Goal: Information Seeking & Learning: Learn about a topic

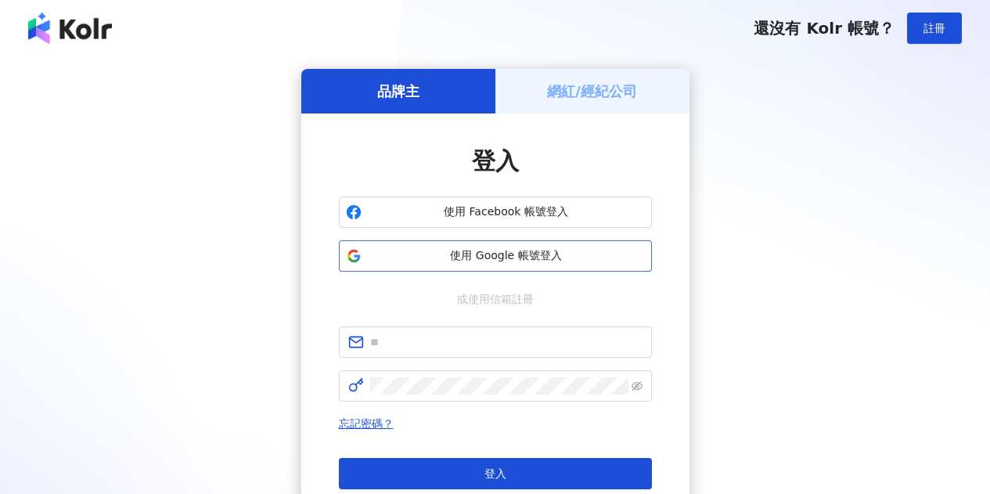
click at [520, 243] on button "使用 Google 帳號登入" at bounding box center [495, 255] width 313 height 31
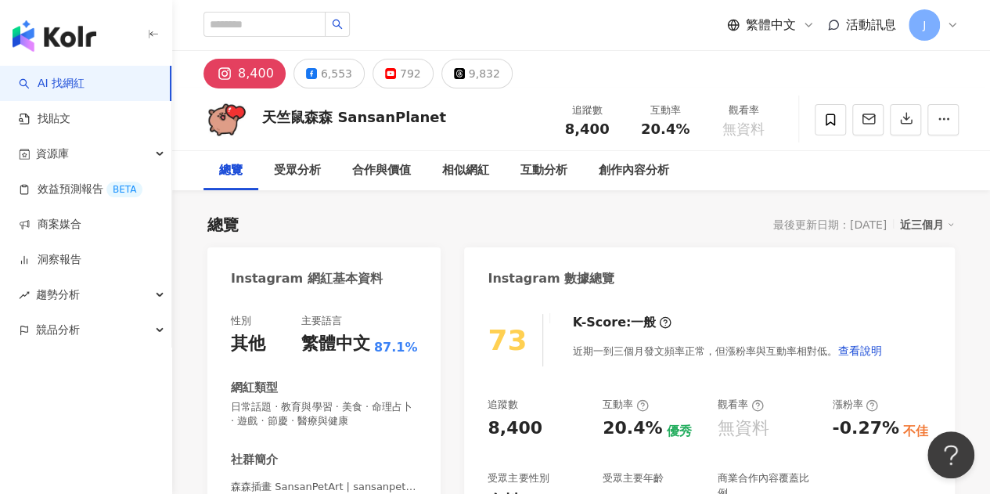
scroll to position [235, 0]
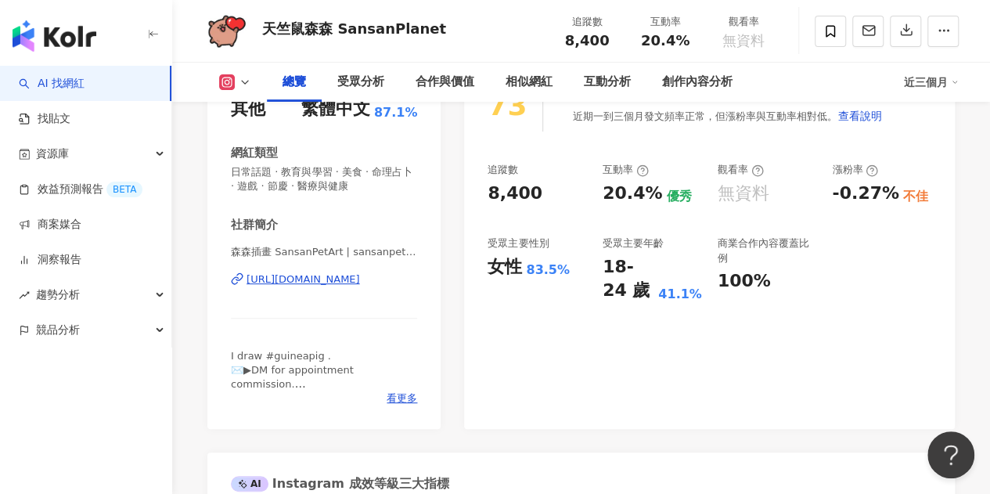
click at [360, 279] on div "https://www.instagram.com/sansanpetart/" at bounding box center [303, 279] width 113 height 14
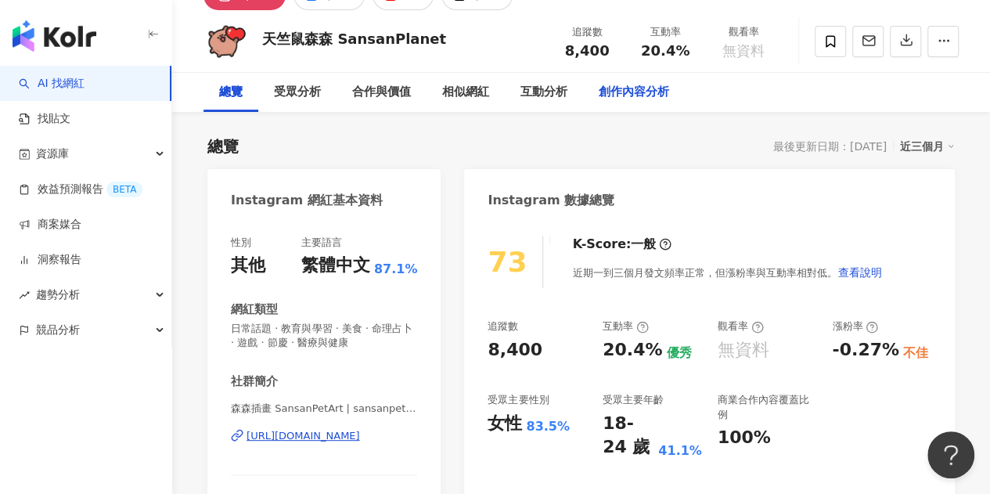
scroll to position [0, 0]
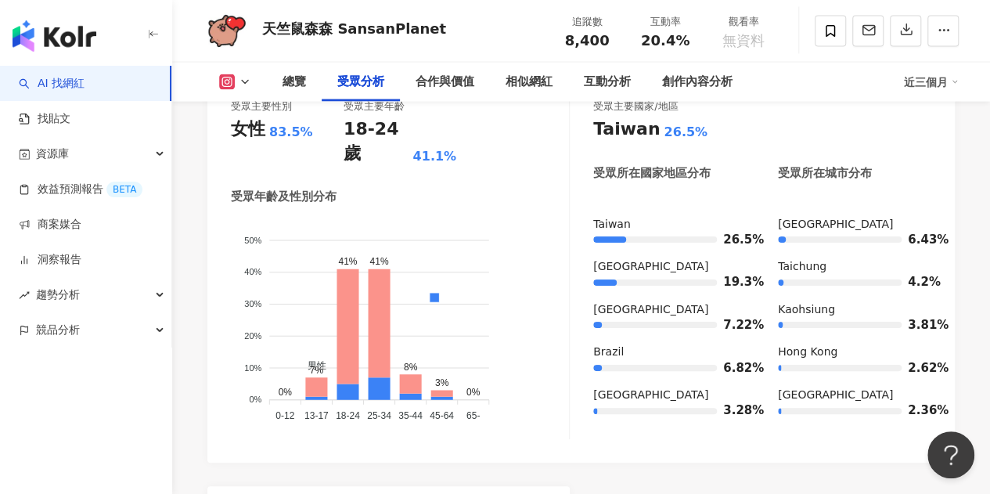
scroll to position [1509, 0]
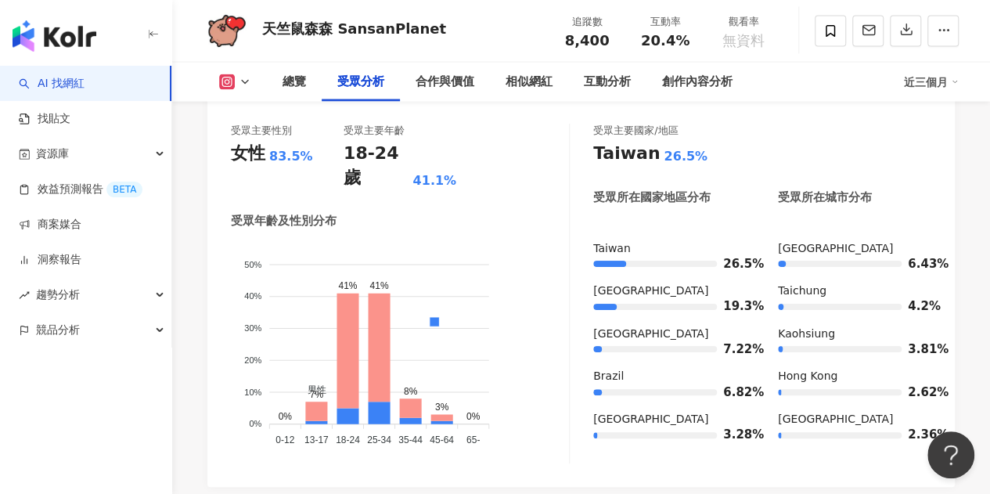
click at [249, 77] on icon at bounding box center [245, 82] width 13 height 13
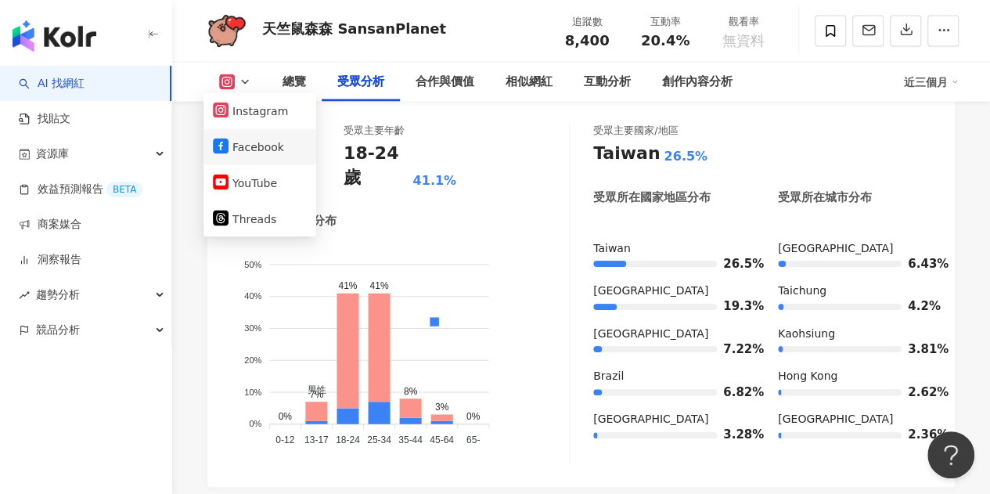
click at [276, 142] on button "Facebook" at bounding box center [260, 147] width 94 height 22
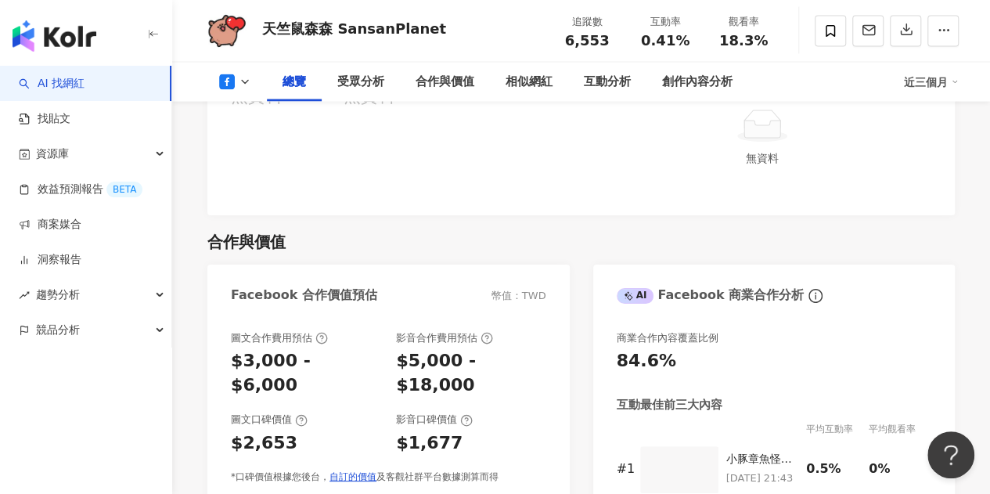
scroll to position [235, 0]
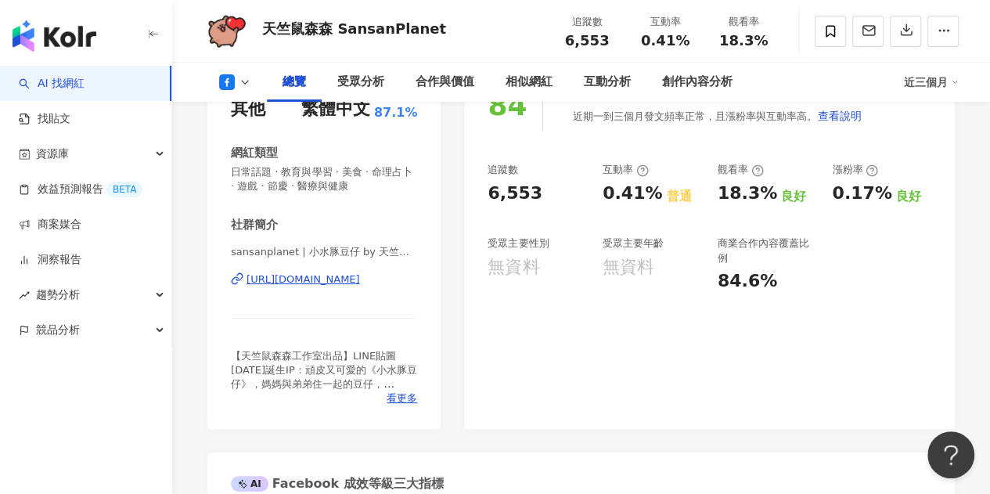
click at [360, 276] on div "https://www.facebook.com/781616238535941" at bounding box center [303, 279] width 113 height 14
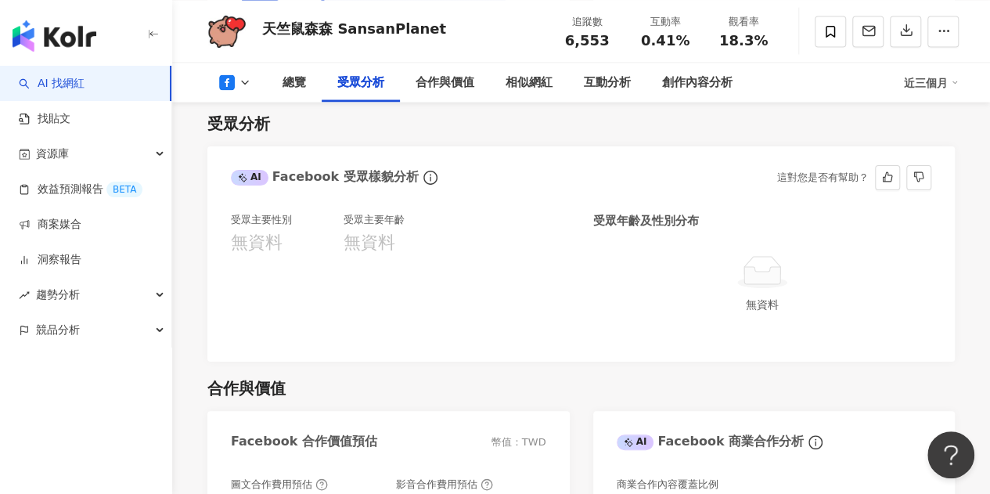
scroll to position [1330, 0]
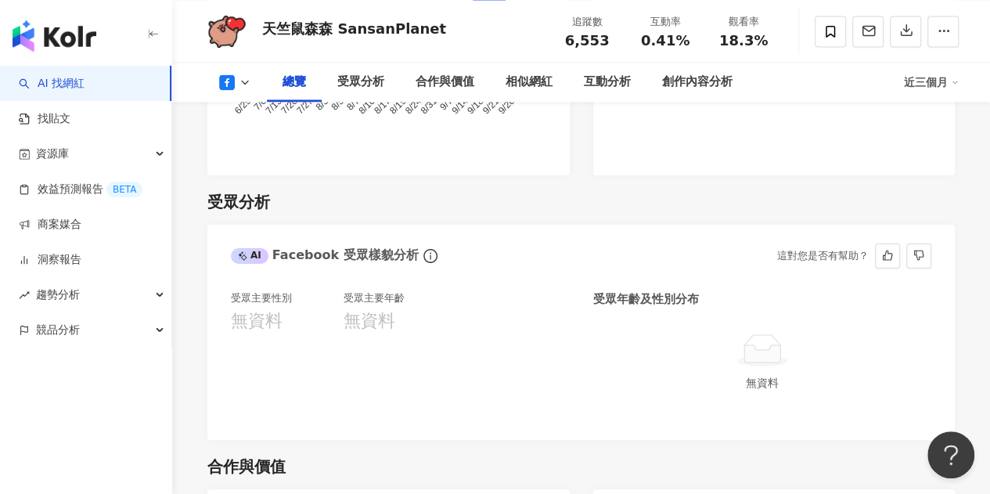
click at [410, 315] on div "無資料" at bounding box center [400, 321] width 113 height 24
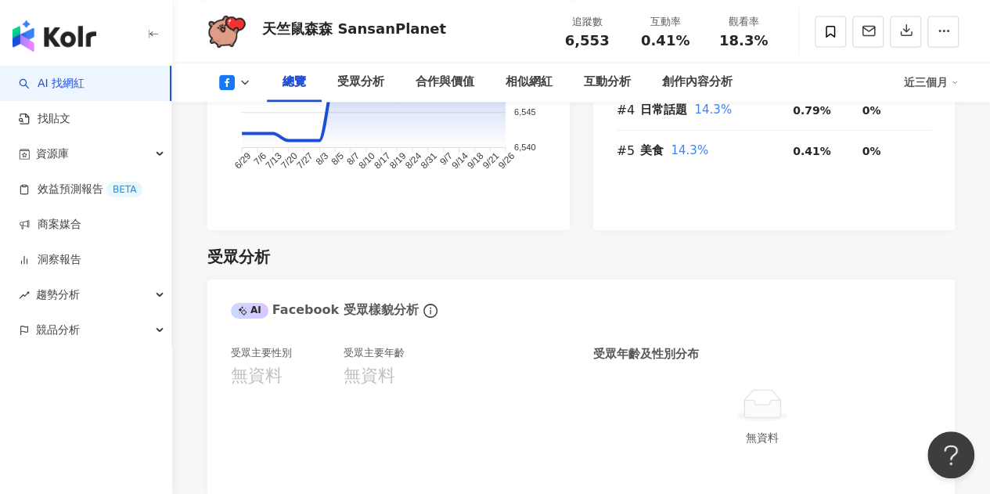
scroll to position [1252, 0]
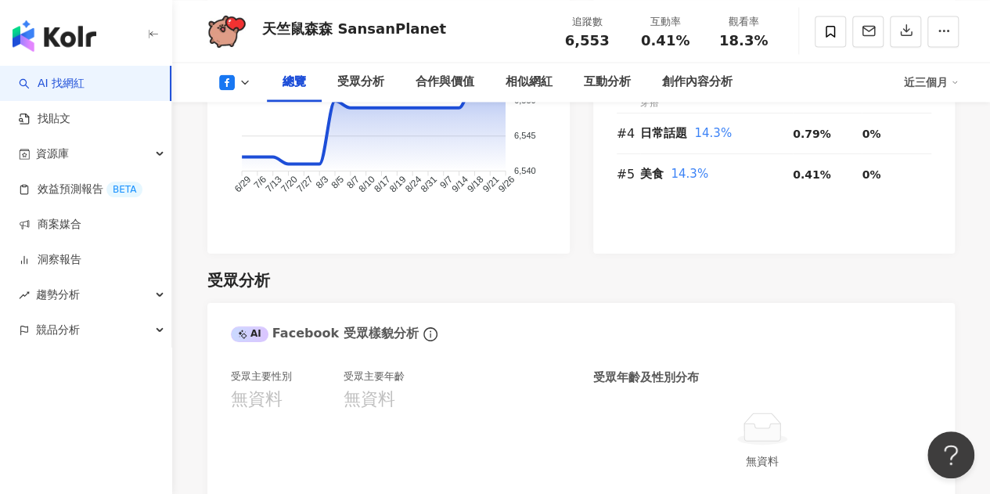
click at [243, 81] on polyline at bounding box center [245, 82] width 6 height 3
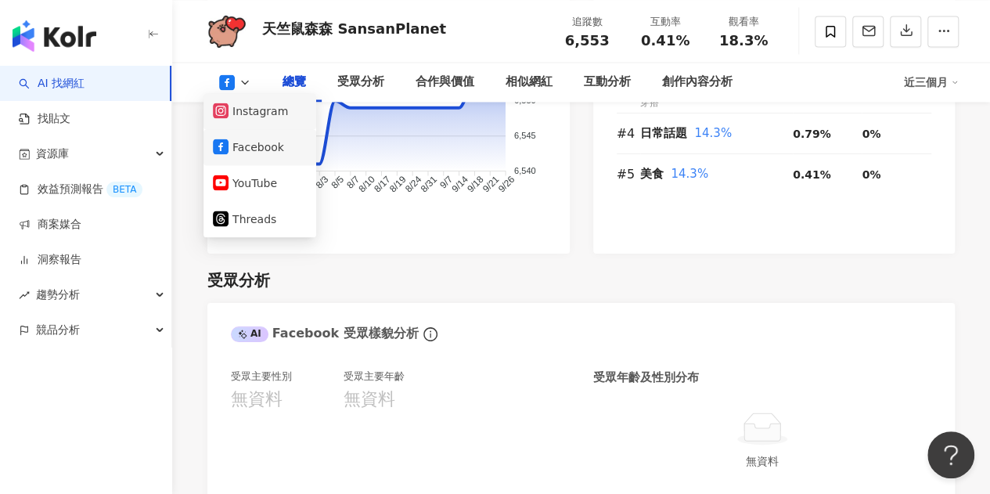
click at [280, 123] on li "Instagram" at bounding box center [259, 111] width 113 height 36
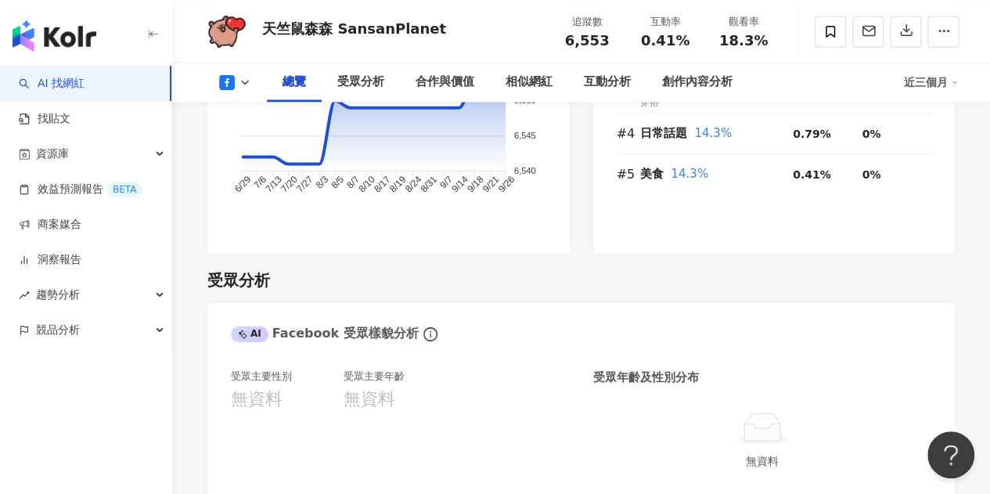
click at [250, 79] on icon at bounding box center [245, 82] width 13 height 13
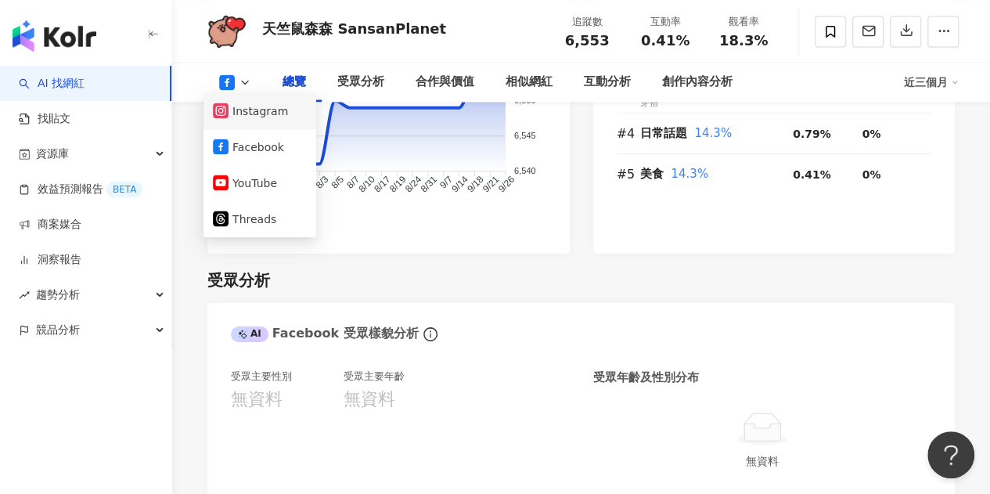
click at [266, 113] on button "Instagram" at bounding box center [260, 111] width 94 height 22
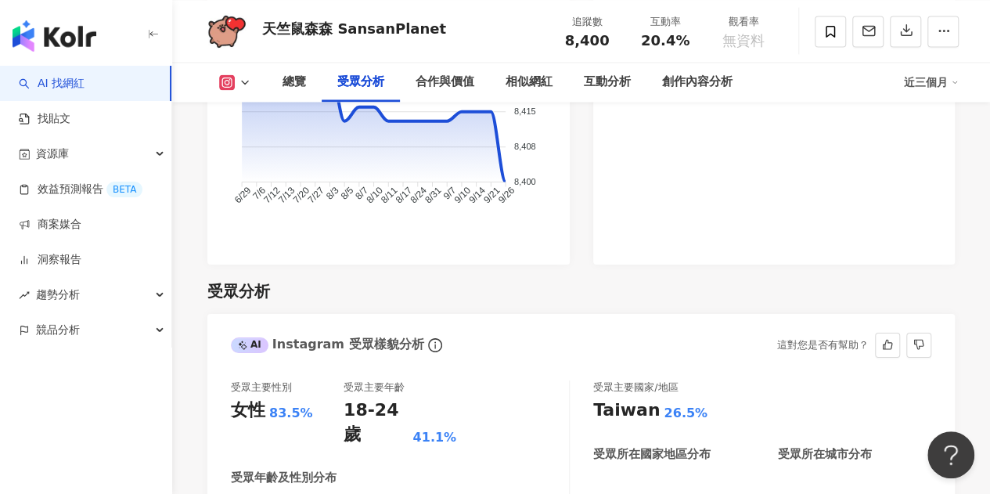
scroll to position [1487, 0]
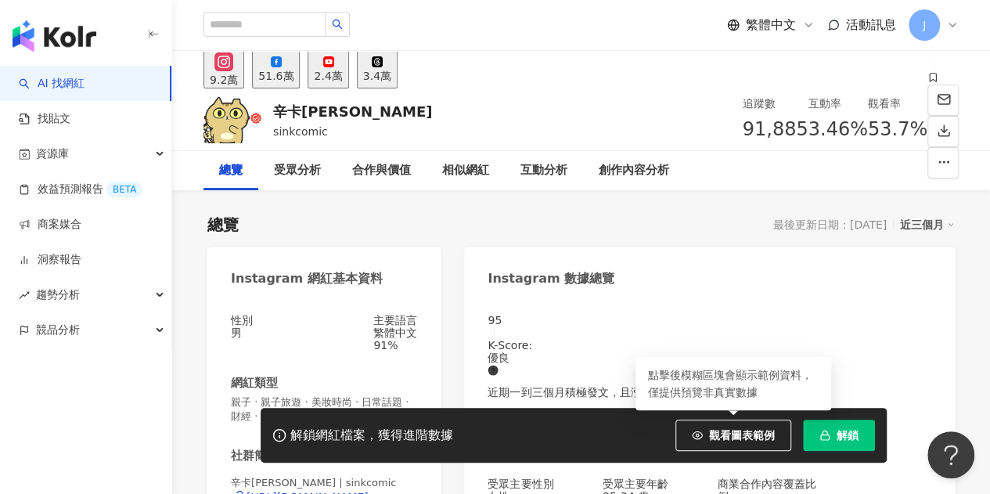
click at [833, 425] on button "解鎖" at bounding box center [839, 434] width 72 height 31
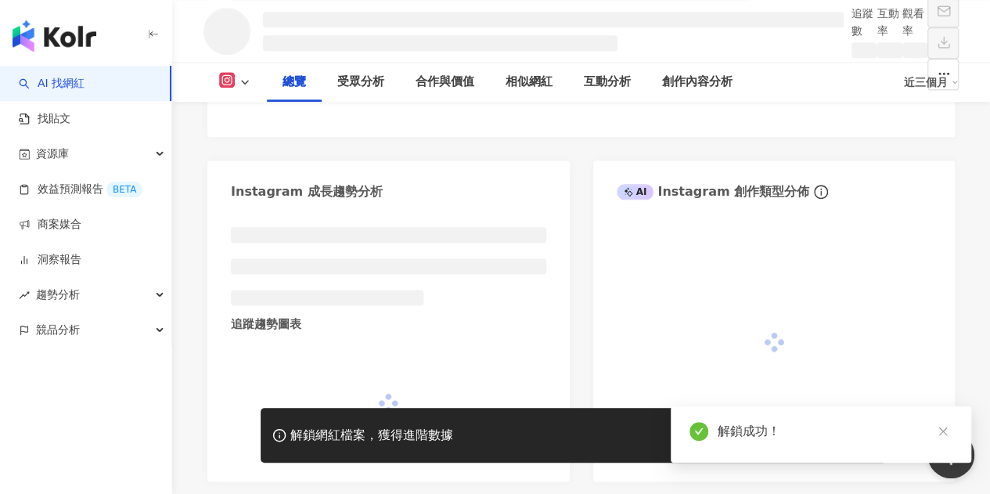
scroll to position [878, 0]
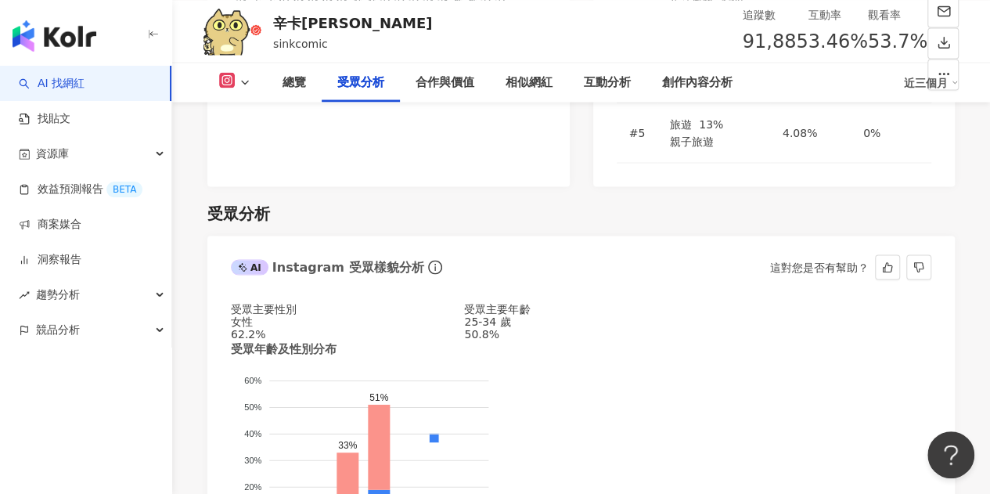
scroll to position [1348, 0]
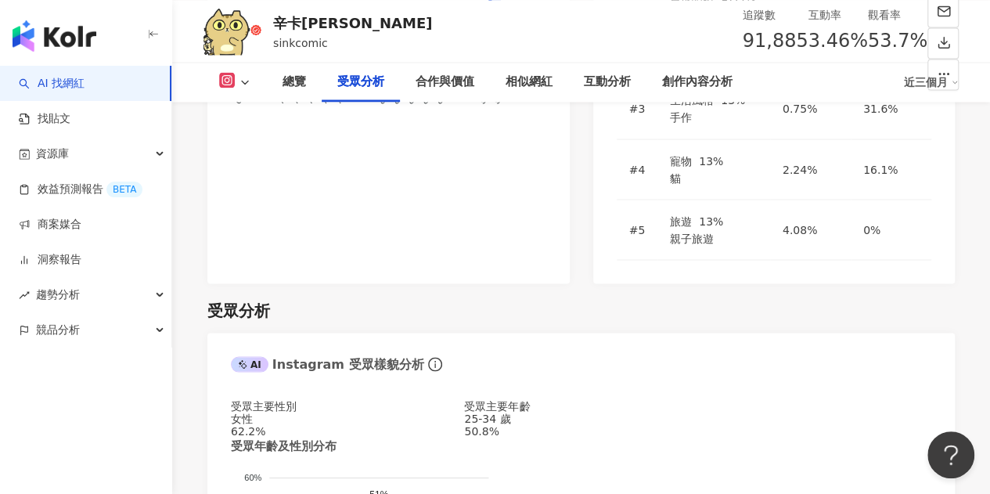
click at [247, 80] on icon at bounding box center [245, 82] width 13 height 13
click at [244, 77] on icon at bounding box center [245, 82] width 13 height 13
click at [244, 84] on icon at bounding box center [245, 82] width 13 height 13
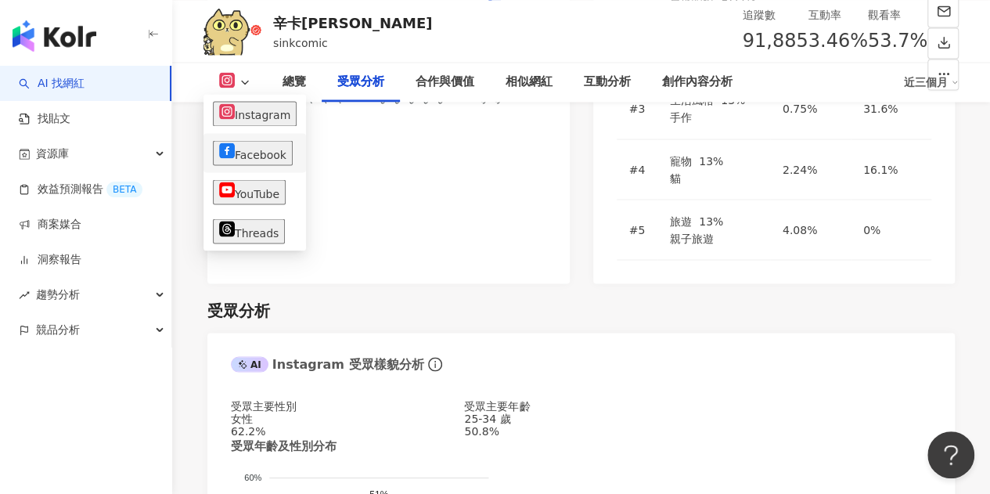
click at [272, 157] on button "Facebook" at bounding box center [253, 152] width 80 height 25
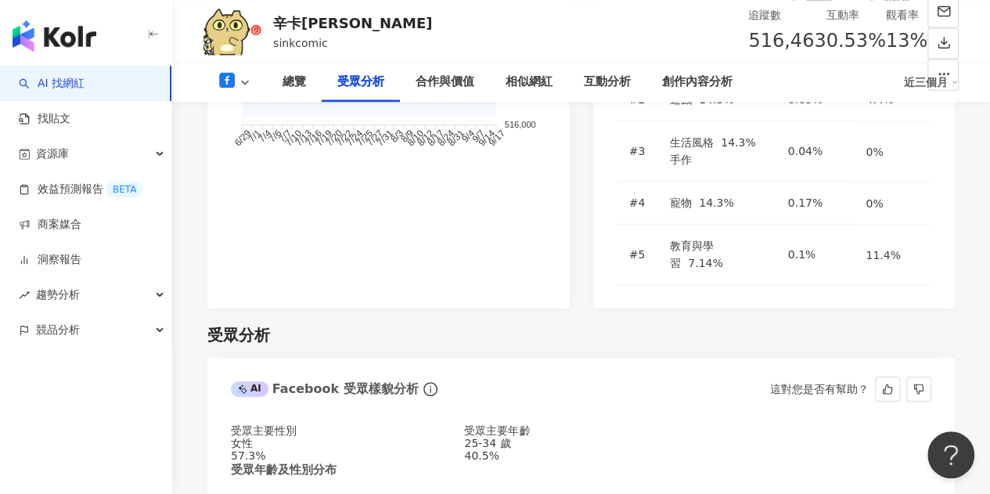
scroll to position [1377, 0]
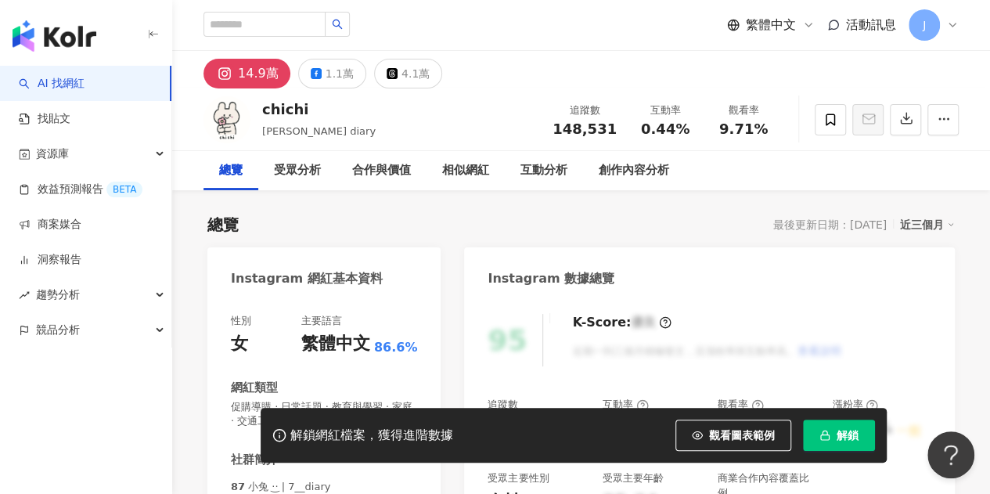
click at [844, 437] on span "解鎖" at bounding box center [848, 435] width 22 height 13
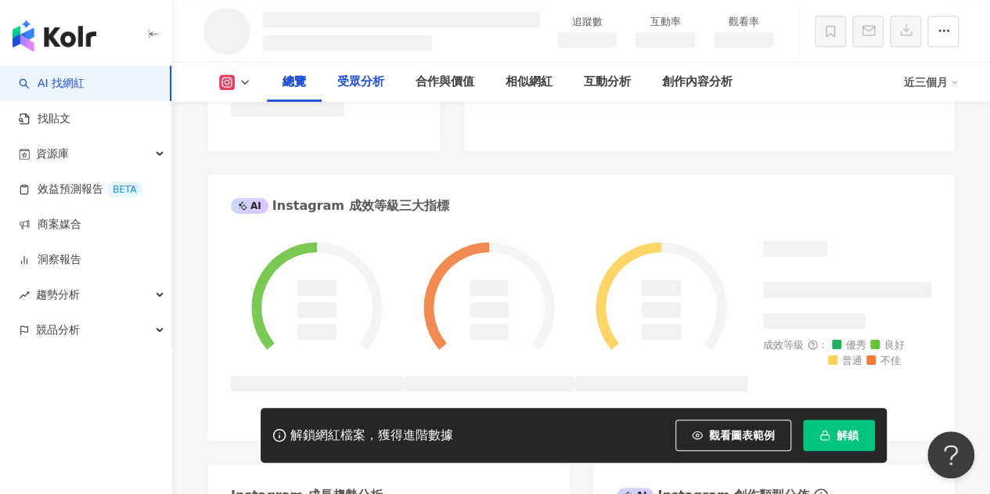
scroll to position [529, 0]
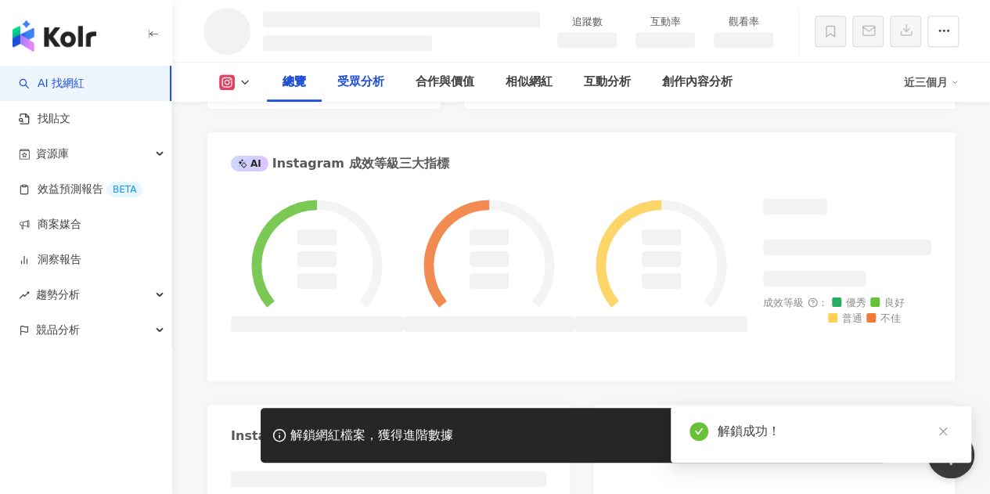
click at [367, 99] on div "受眾分析" at bounding box center [361, 82] width 78 height 39
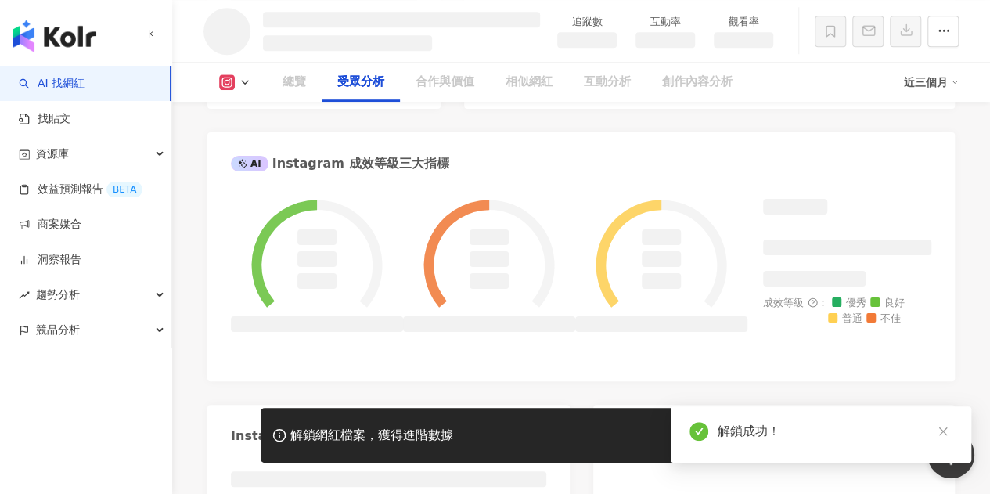
scroll to position [1175, 0]
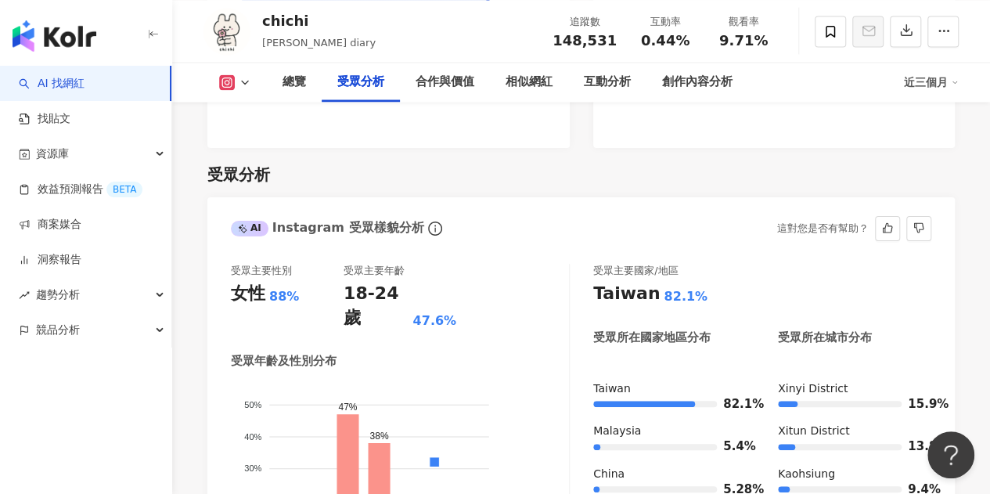
scroll to position [1447, 0]
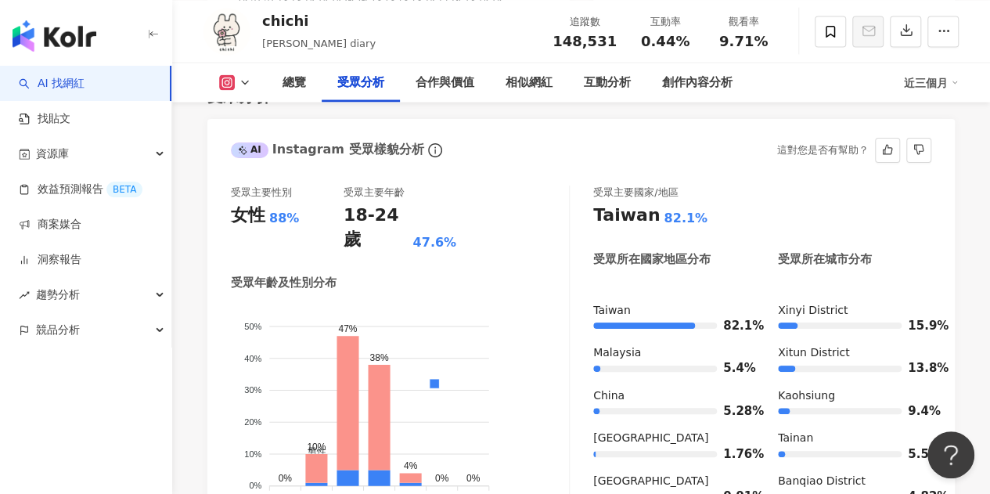
click at [250, 77] on icon at bounding box center [245, 82] width 13 height 13
click at [241, 81] on icon at bounding box center [245, 82] width 13 height 13
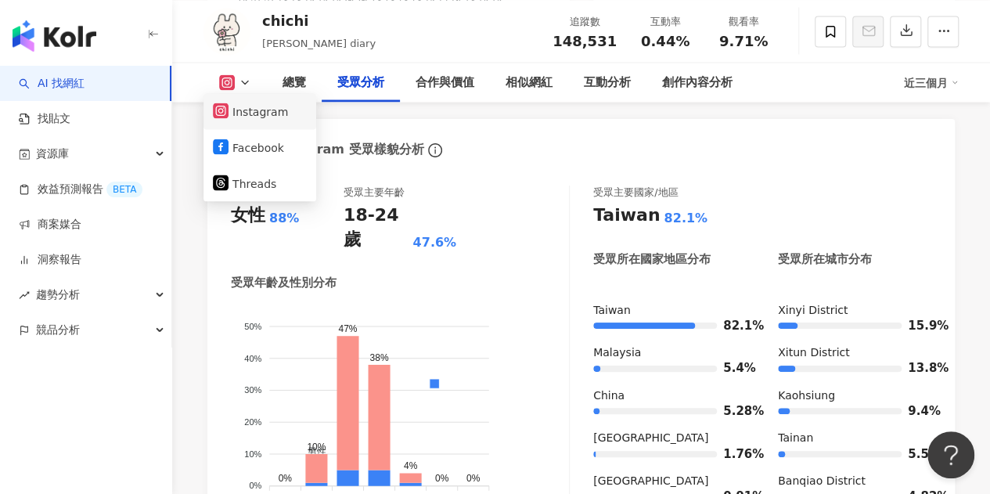
scroll to position [95, 0]
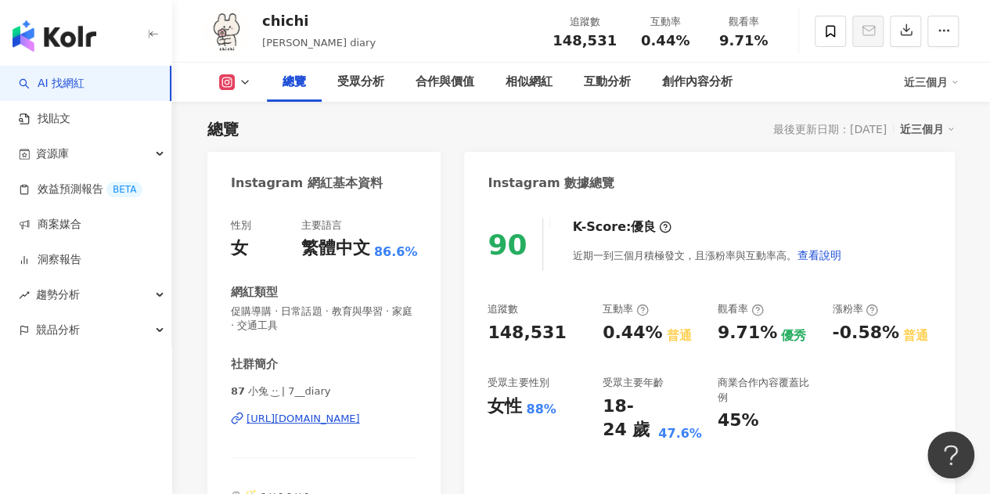
click at [244, 81] on icon at bounding box center [245, 82] width 13 height 13
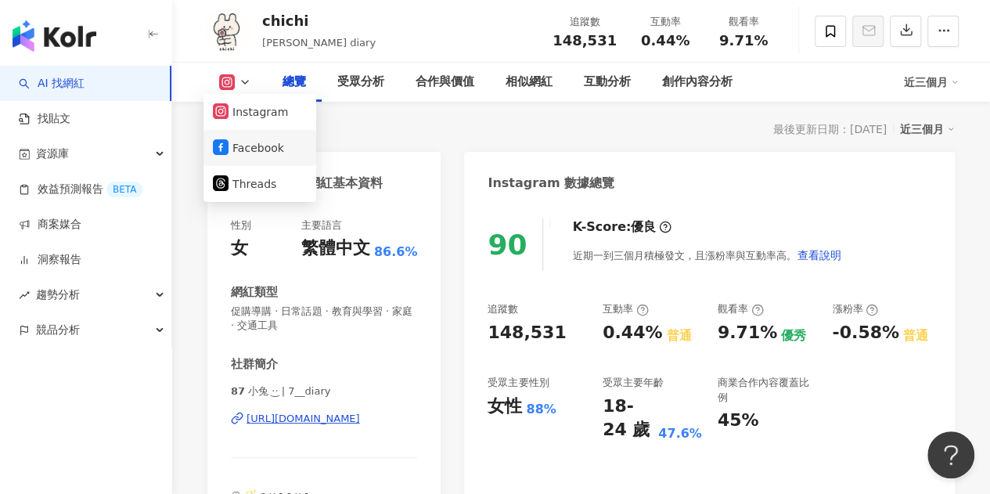
click at [261, 146] on button "Facebook" at bounding box center [260, 148] width 94 height 22
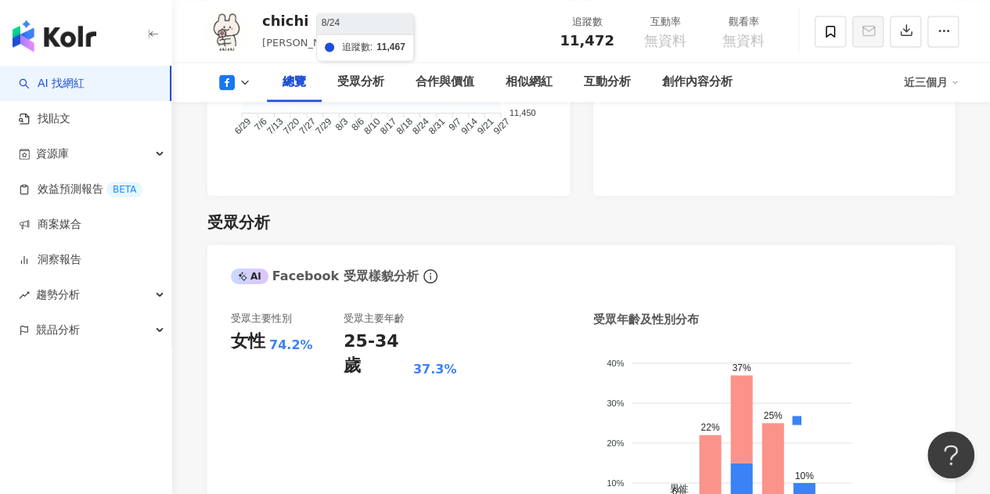
scroll to position [1348, 0]
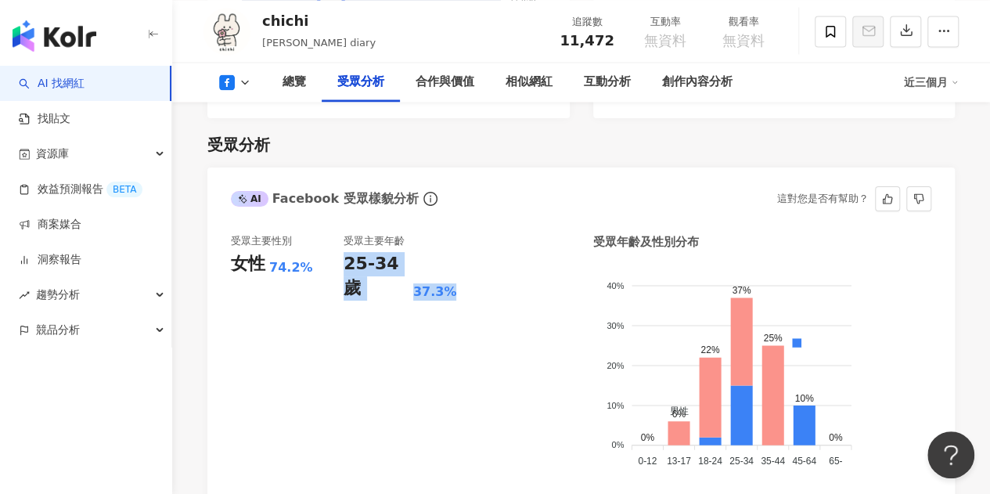
drag, startPoint x: 347, startPoint y: 265, endPoint x: 468, endPoint y: 272, distance: 121.5
click at [468, 272] on div "受眾主要性別 女性 74.2% 受眾主要年齡 25-34 歲 37.3%" at bounding box center [400, 359] width 339 height 250
copy div "25-34 歲 37.3%"
click at [241, 83] on icon at bounding box center [245, 82] width 13 height 13
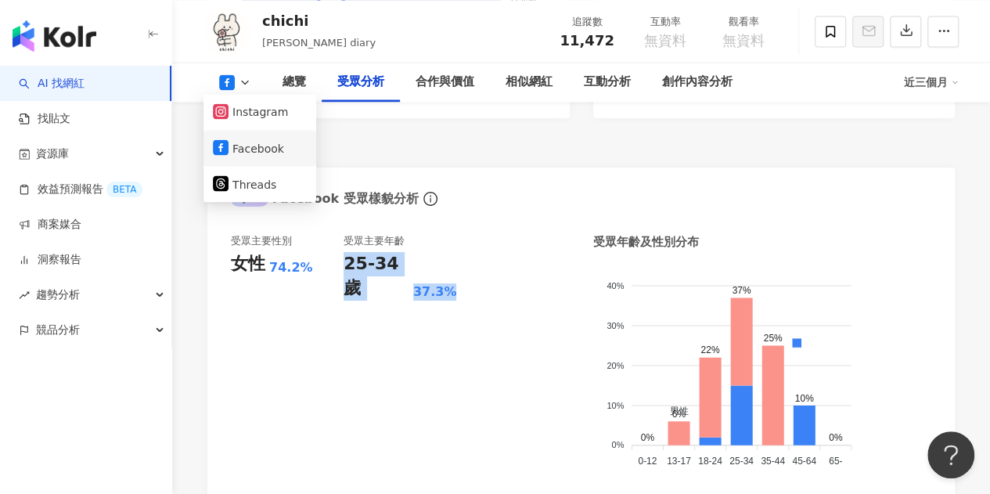
click at [272, 139] on button "Facebook" at bounding box center [260, 148] width 94 height 22
click at [244, 85] on icon at bounding box center [245, 82] width 13 height 13
click at [260, 117] on button "Instagram" at bounding box center [260, 112] width 94 height 22
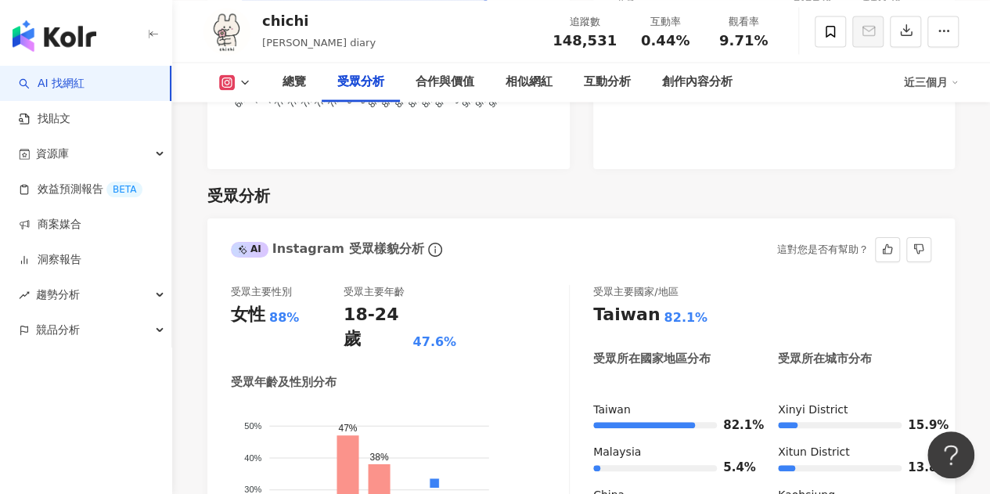
click at [345, 303] on div "18-24 歲" at bounding box center [376, 327] width 65 height 49
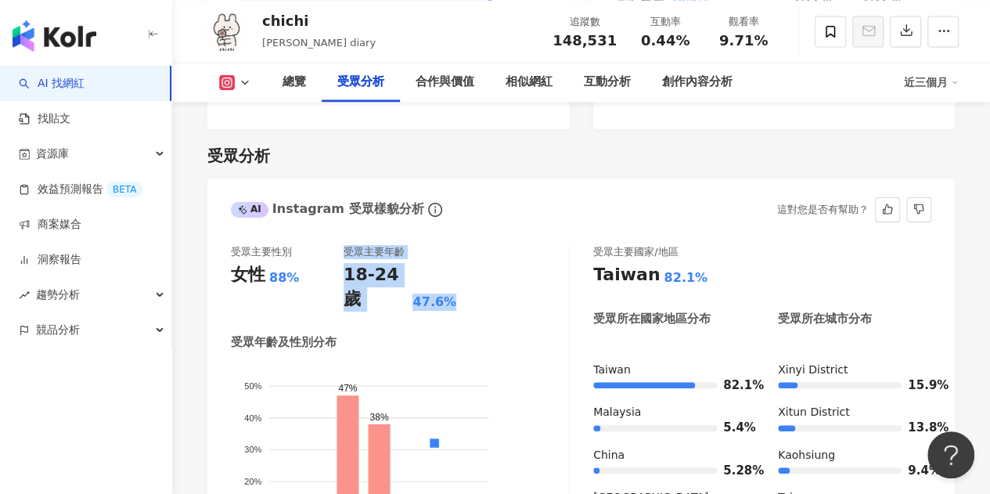
drag, startPoint x: 339, startPoint y: 261, endPoint x: 455, endPoint y: 261, distance: 115.8
click at [455, 261] on div "受眾主要性別 女性 88% 受眾主要年齡 18-24 歲 47.6%" at bounding box center [400, 278] width 338 height 67
click at [481, 262] on div "受眾主要性別 女性 88% 受眾主要年齡 18-24 歲 47.6%" at bounding box center [400, 278] width 338 height 67
drag, startPoint x: 463, startPoint y: 268, endPoint x: 340, endPoint y: 266, distance: 123.7
click at [340, 266] on div "受眾主要性別 女性 88% 受眾主要年齡 18-24 歲 47.6%" at bounding box center [400, 278] width 338 height 67
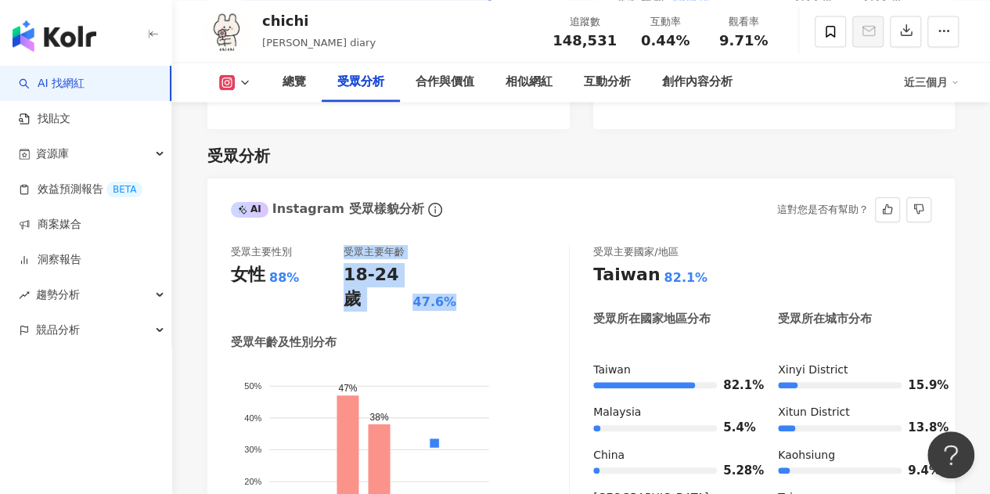
copy div "受眾主要年齡 18-24 歲 47.6%"
click at [337, 268] on div "女性 88%" at bounding box center [287, 275] width 113 height 24
drag, startPoint x: 344, startPoint y: 267, endPoint x: 452, endPoint y: 266, distance: 108.0
click at [452, 266] on div "18-24 歲 47.6%" at bounding box center [400, 287] width 113 height 49
copy div "18-24 歲 47.6%"
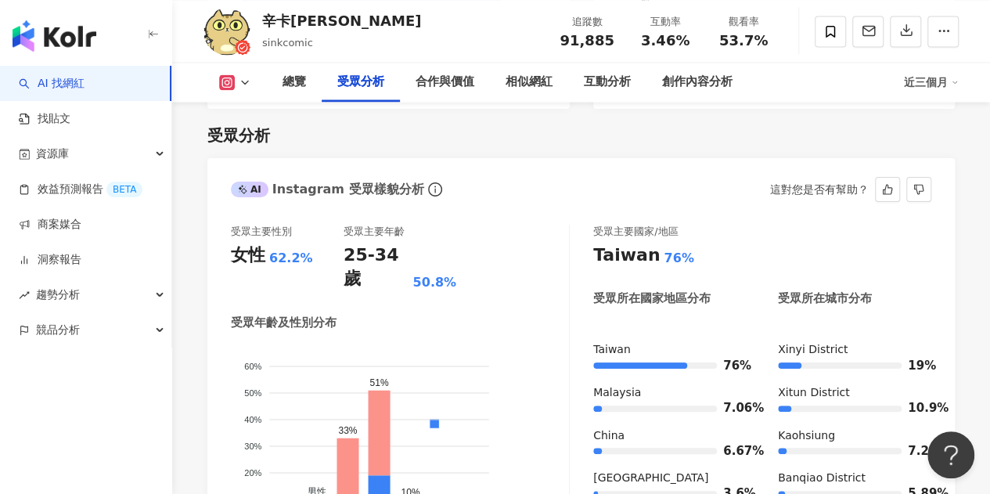
scroll to position [1487, 0]
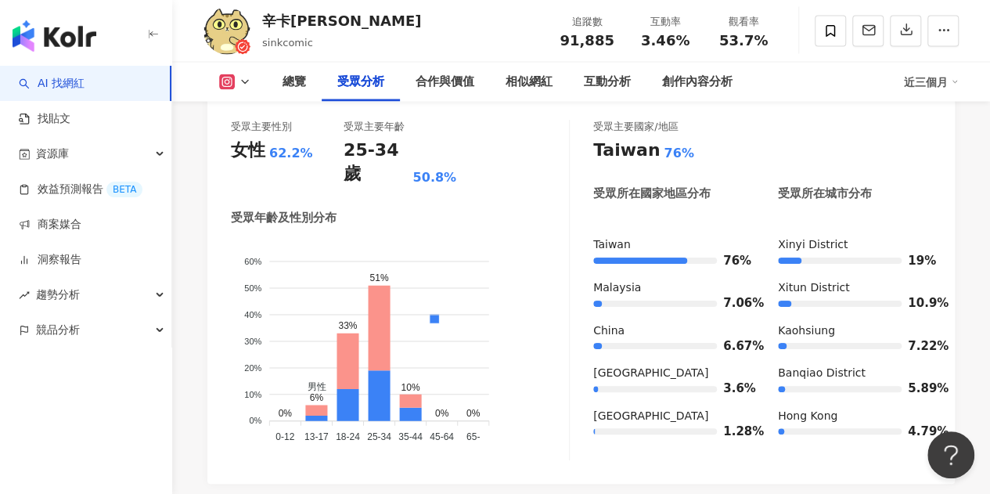
click at [238, 78] on button at bounding box center [234, 82] width 63 height 16
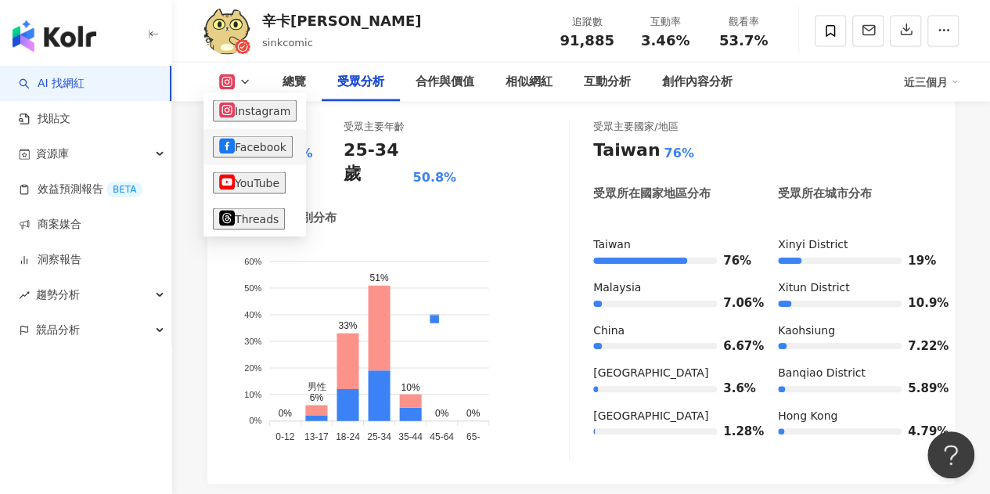
click at [269, 151] on button "Facebook" at bounding box center [253, 147] width 80 height 22
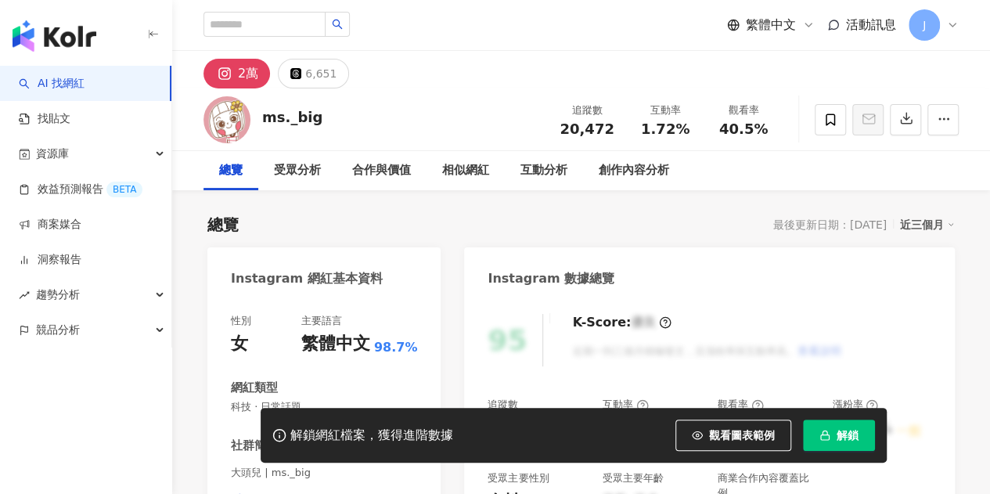
click at [825, 431] on icon "button" at bounding box center [824, 432] width 5 height 4
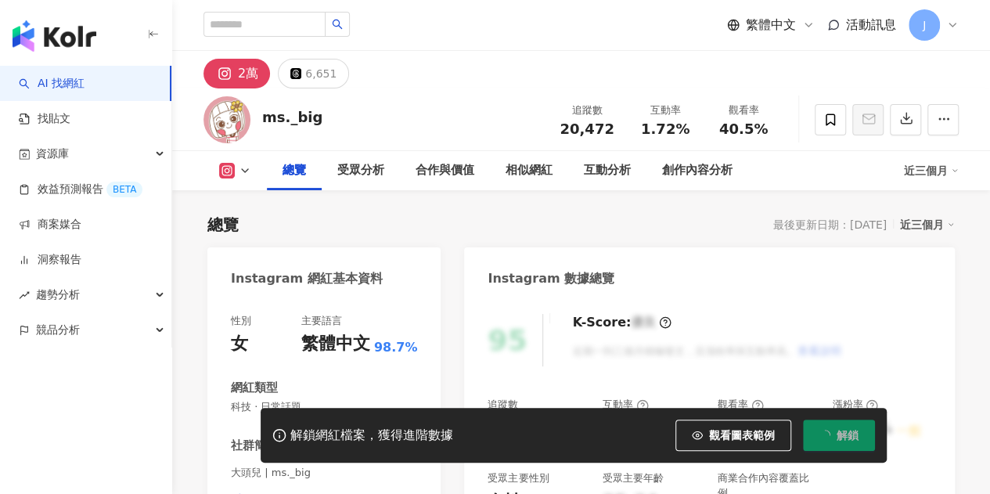
scroll to position [95, 0]
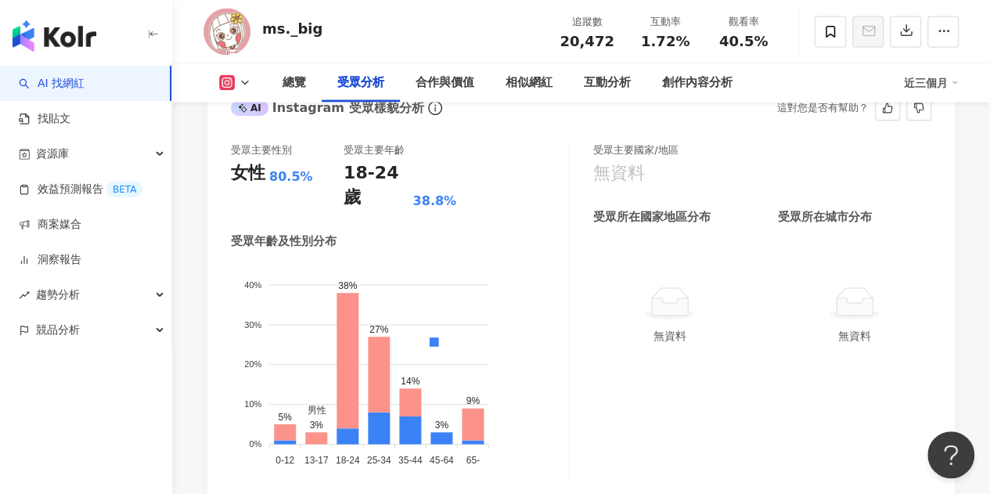
scroll to position [1426, 0]
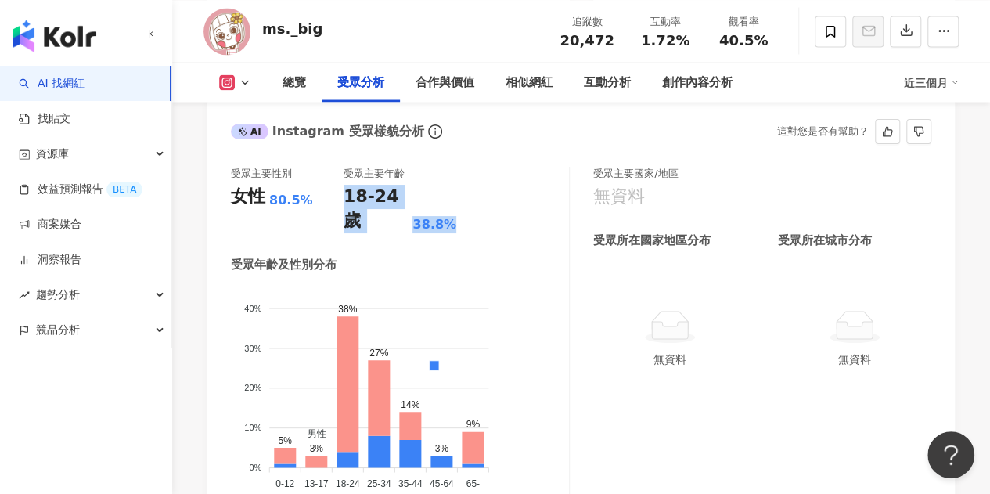
drag, startPoint x: 344, startPoint y: 195, endPoint x: 462, endPoint y: 202, distance: 117.6
click at [462, 202] on div "受眾主要性別 女性 80.5% 受眾主要年齡 18-24 歲 38.8%" at bounding box center [400, 200] width 338 height 67
copy div "18-24 歲 38.8%"
click at [279, 185] on div "女性 80.5%" at bounding box center [287, 197] width 113 height 24
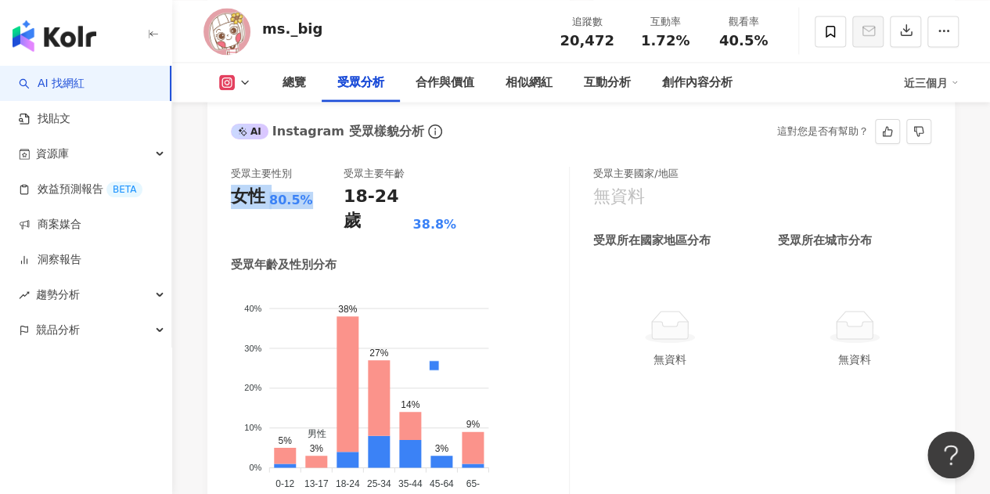
drag, startPoint x: 235, startPoint y: 195, endPoint x: 317, endPoint y: 198, distance: 82.2
click at [317, 198] on div "女性 80.5%" at bounding box center [287, 197] width 113 height 24
copy div "女性 80.5%"
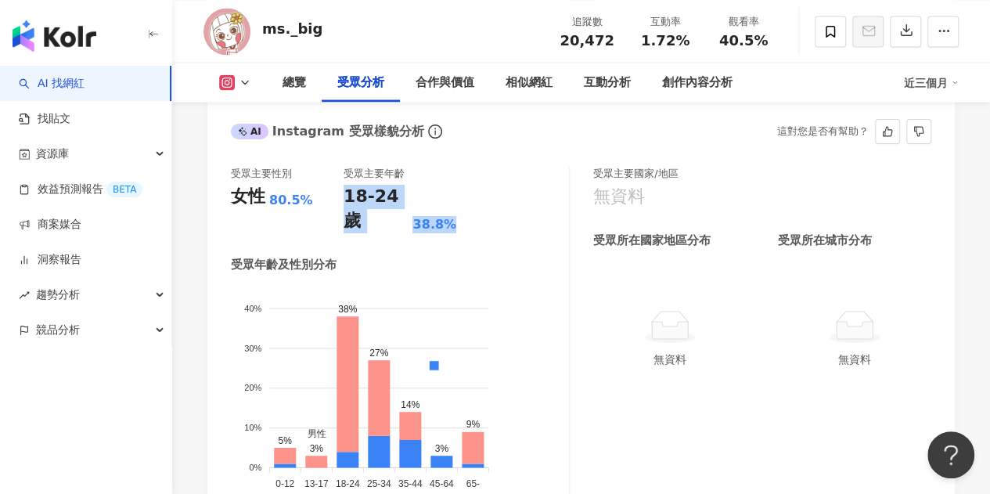
drag, startPoint x: 346, startPoint y: 197, endPoint x: 470, endPoint y: 193, distance: 124.5
click at [470, 193] on div "受眾主要性別 女性 80.5% 受眾主要年齡 18-24 歲 38.8%" at bounding box center [400, 200] width 338 height 67
copy div "18-24 歲 38.8%"
click at [251, 76] on button at bounding box center [234, 82] width 63 height 16
click at [430, 141] on span "info-circle" at bounding box center [435, 131] width 19 height 19
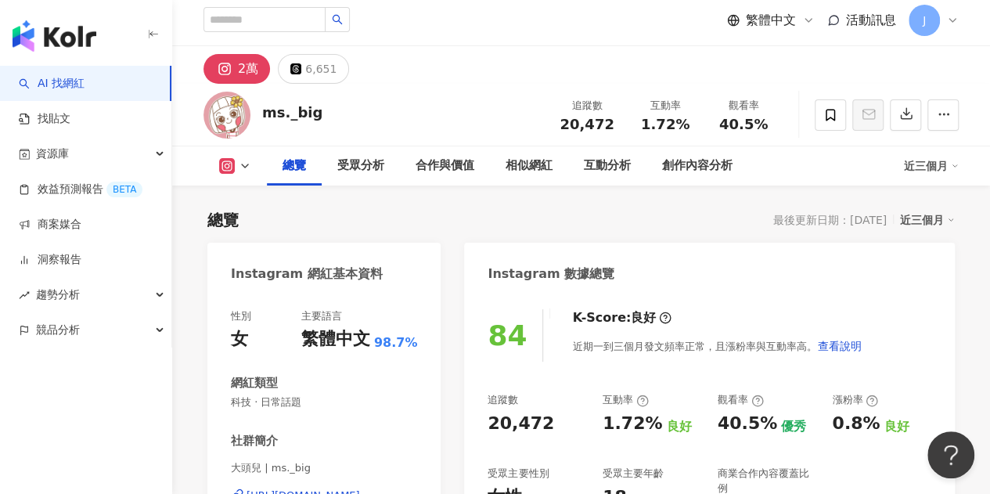
scroll to position [0, 0]
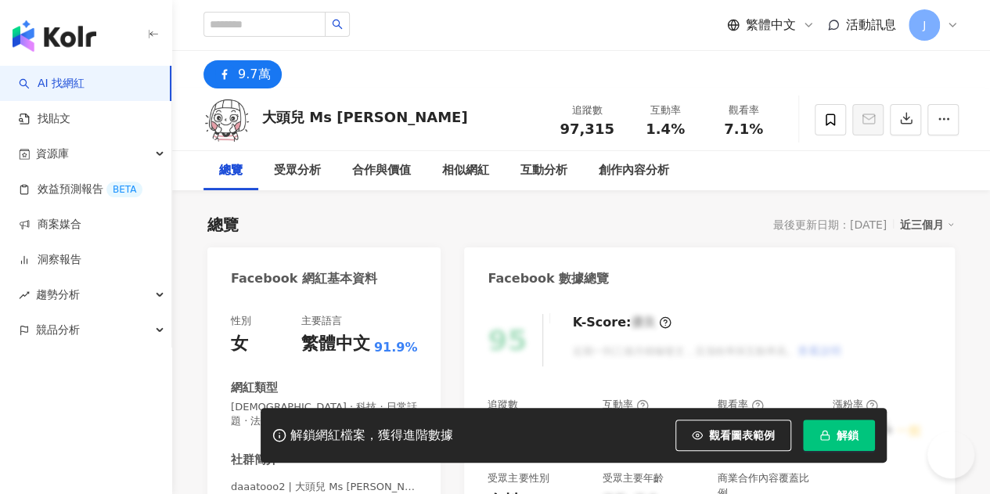
click at [831, 445] on button "解鎖" at bounding box center [839, 434] width 72 height 31
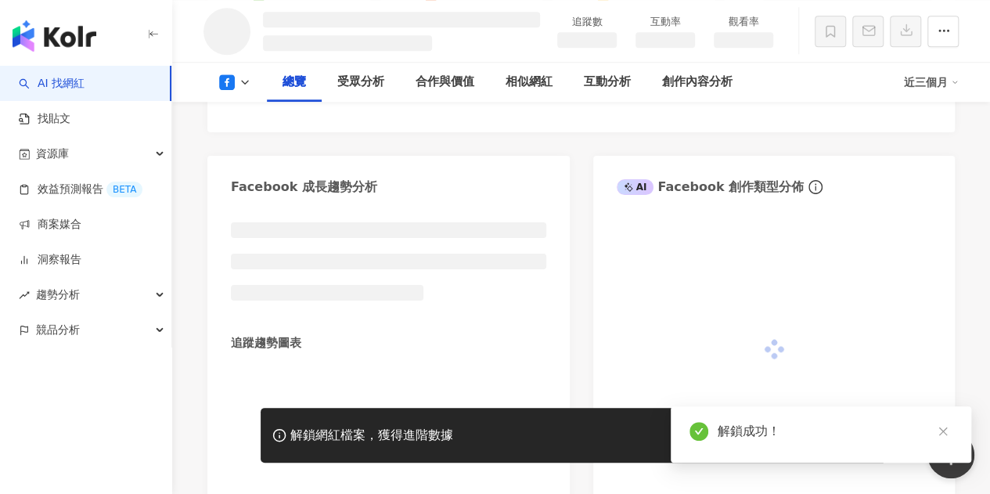
scroll to position [800, 0]
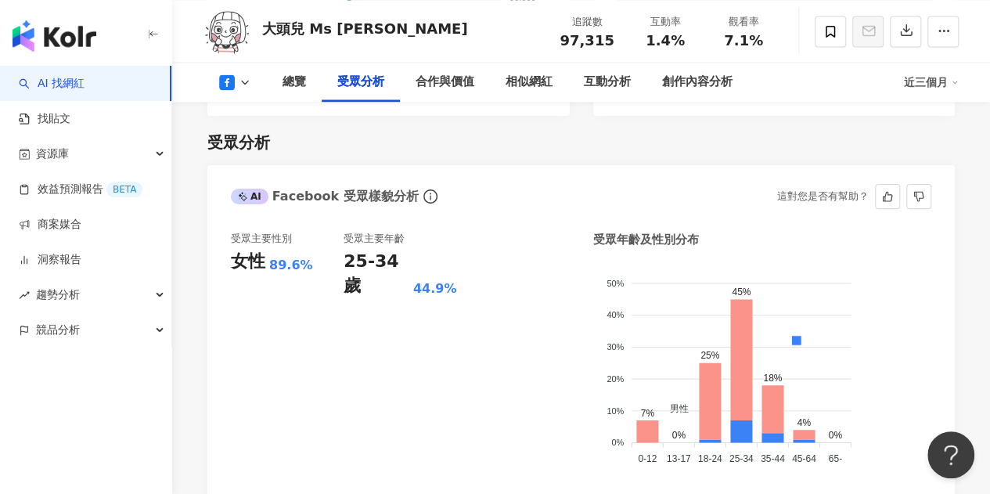
scroll to position [1269, 0]
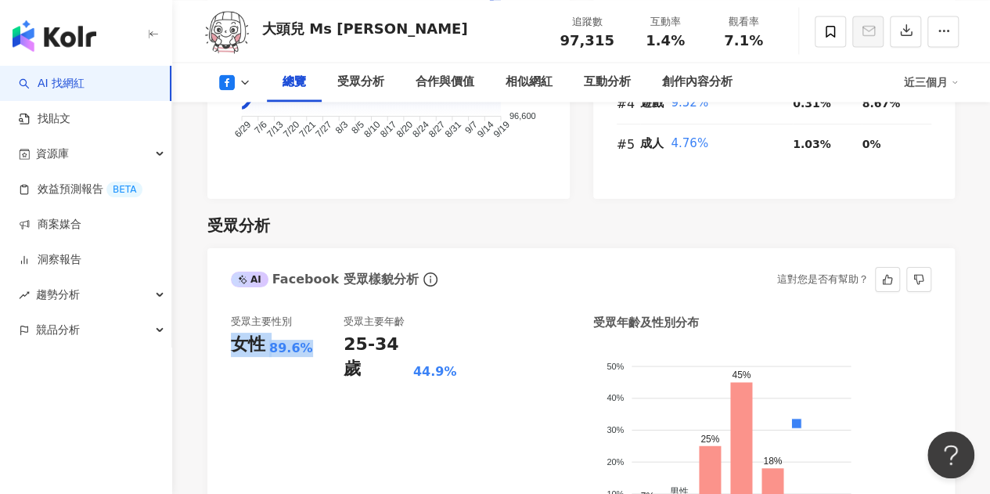
drag, startPoint x: 307, startPoint y: 334, endPoint x: 233, endPoint y: 332, distance: 73.6
click at [233, 333] on div "女性 89.6%" at bounding box center [287, 345] width 113 height 24
copy div "女性 89.6%"
drag, startPoint x: 452, startPoint y: 339, endPoint x: 347, endPoint y: 329, distance: 105.3
click at [347, 333] on div "25-34 歲 44.9%" at bounding box center [400, 357] width 113 height 49
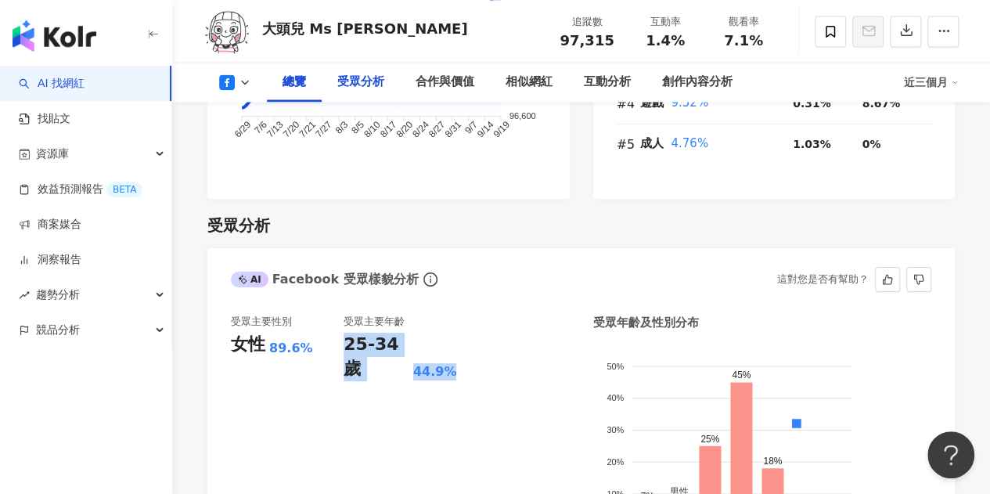
copy div "25-34 歲 44.9%"
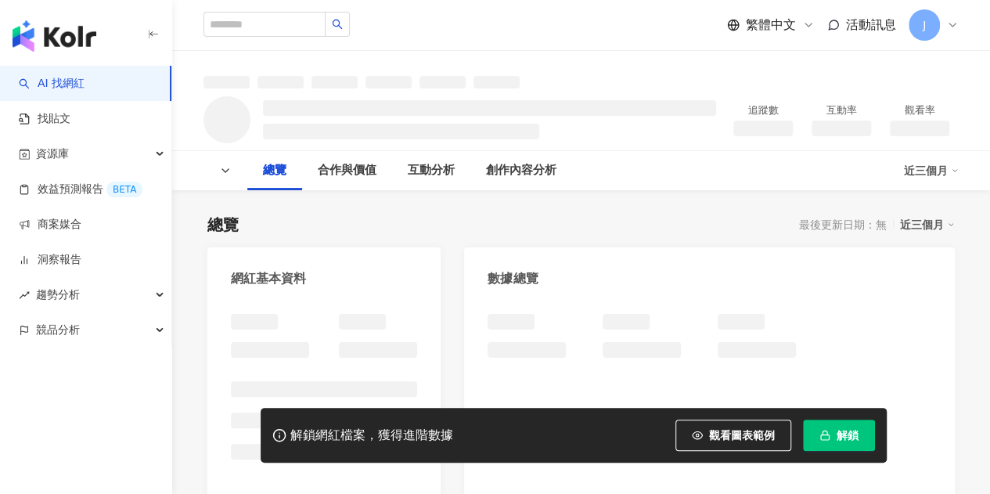
click at [844, 441] on span "解鎖" at bounding box center [848, 435] width 22 height 13
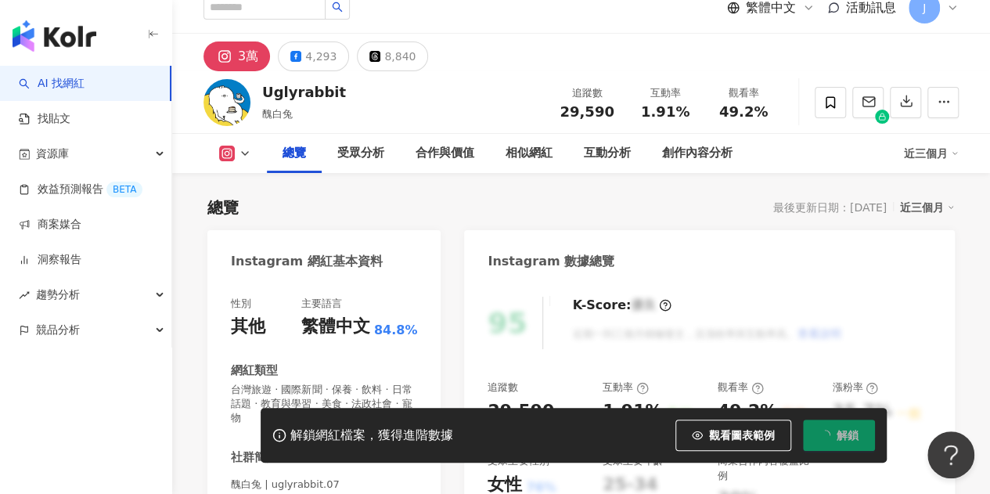
scroll to position [174, 0]
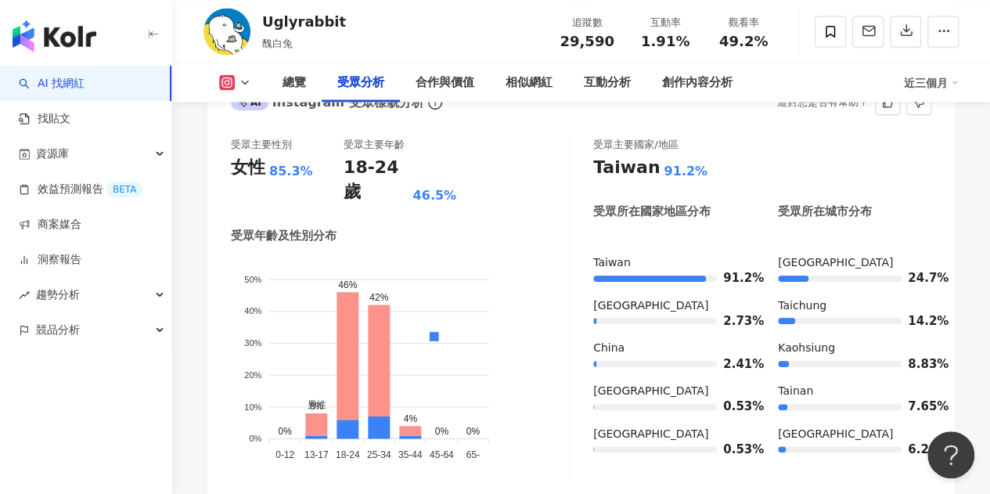
scroll to position [1504, 0]
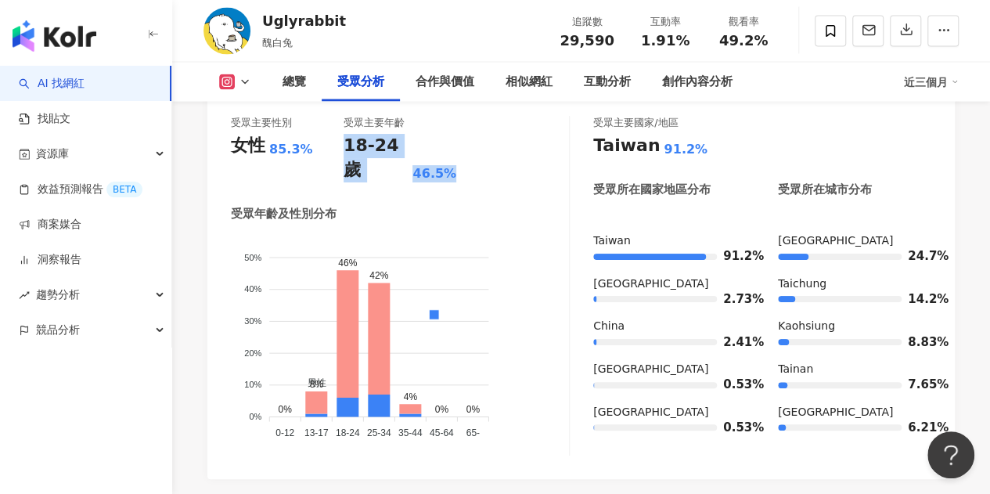
drag, startPoint x: 344, startPoint y: 144, endPoint x: 465, endPoint y: 139, distance: 121.4
click at [465, 139] on div "受眾主要性別 女性 85.3% 受眾主要年齡 18-24 歲 46.5%" at bounding box center [400, 149] width 338 height 67
click at [225, 159] on div "受眾主要性別 女性 85.3% 受眾主要年齡 18-24 歲 46.5% 受眾年齡及性別分布 男性 女性 50% 50% 40% 40% 30% 30% 20…" at bounding box center [580, 289] width 747 height 379
click at [237, 146] on div "女性" at bounding box center [248, 146] width 34 height 24
drag, startPoint x: 235, startPoint y: 146, endPoint x: 324, endPoint y: 147, distance: 89.2
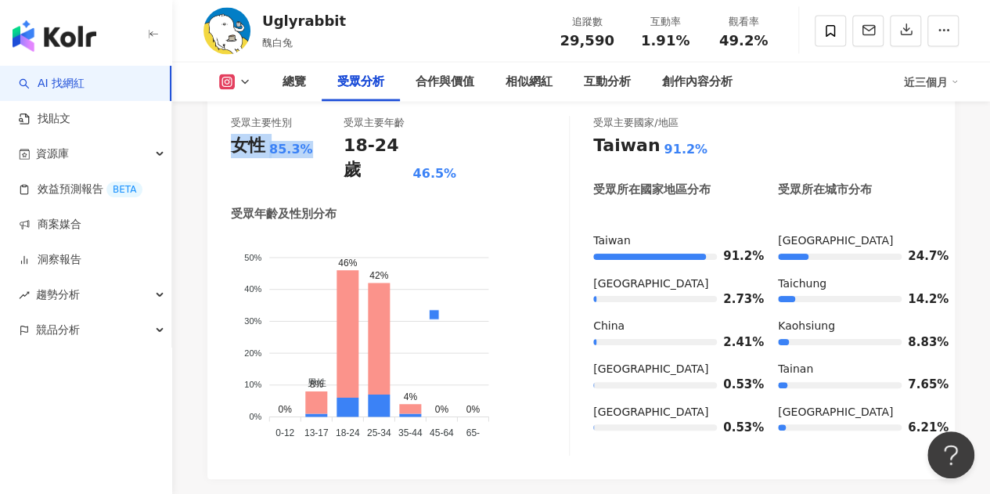
click at [324, 147] on div "女性 85.3%" at bounding box center [287, 146] width 113 height 24
copy div "女性 85.3%"
click at [476, 145] on div "受眾主要性別 女性 85.3% 受眾主要年齡 18-24 歲 46.5%" at bounding box center [400, 149] width 338 height 67
drag, startPoint x: 470, startPoint y: 145, endPoint x: 353, endPoint y: 178, distance: 121.4
click at [346, 148] on div "受眾主要性別 女性 85.3% 受眾主要年齡 18-24 歲 46.5%" at bounding box center [400, 149] width 338 height 67
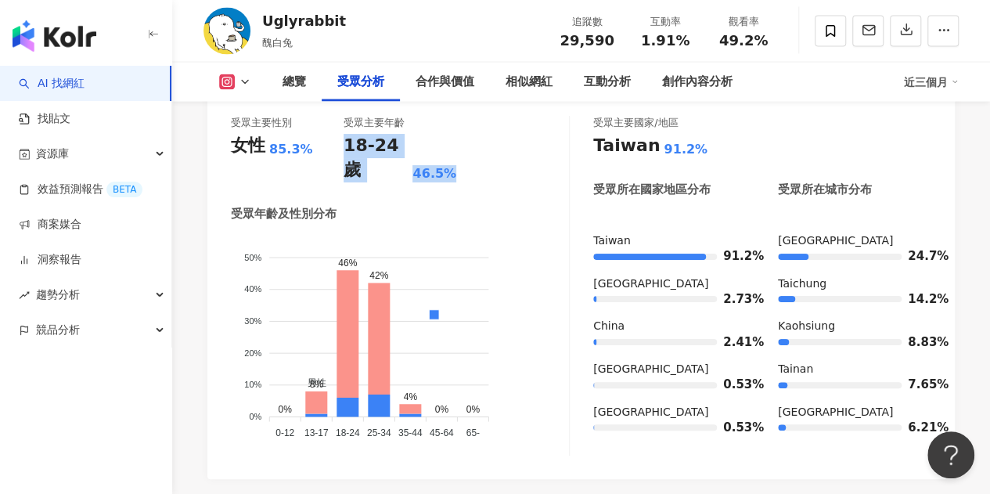
copy div "18-24 歲 46.5%"
click at [241, 81] on icon at bounding box center [245, 82] width 13 height 13
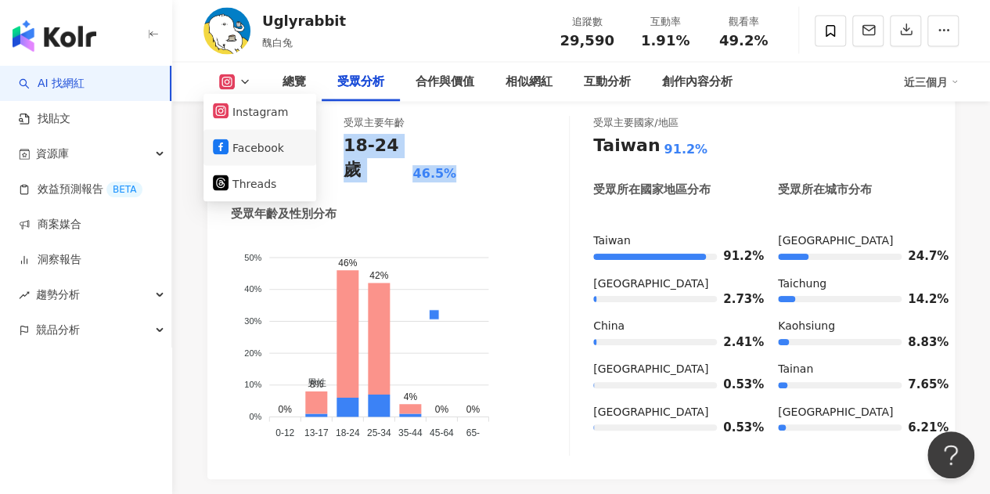
click at [255, 147] on button "Facebook" at bounding box center [260, 148] width 94 height 22
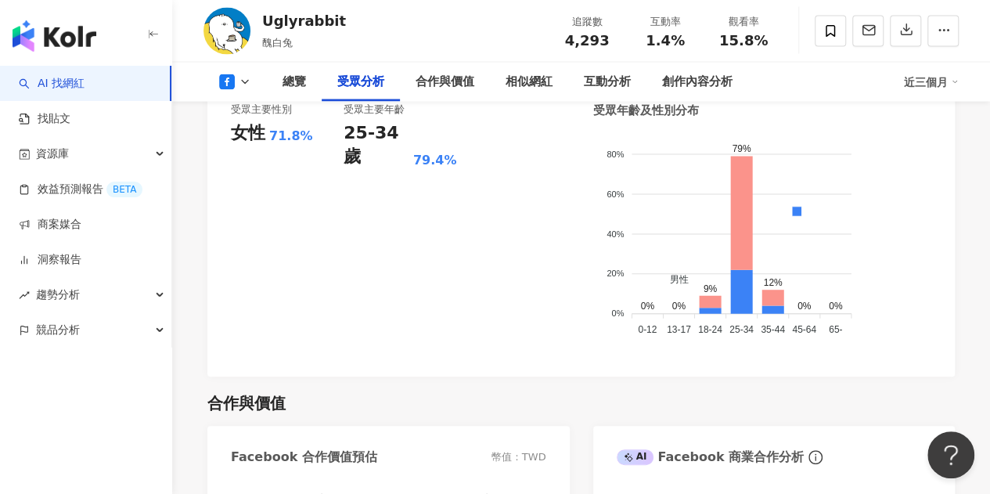
scroll to position [1492, 0]
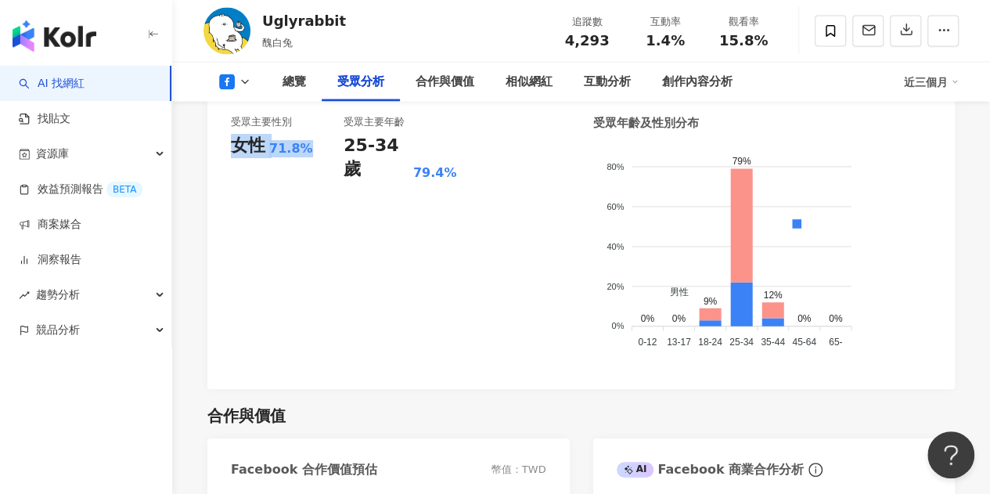
drag, startPoint x: 315, startPoint y: 129, endPoint x: 236, endPoint y: 131, distance: 78.3
click at [236, 134] on div "女性 71.8%" at bounding box center [287, 146] width 113 height 24
copy div "女性 71.8%"
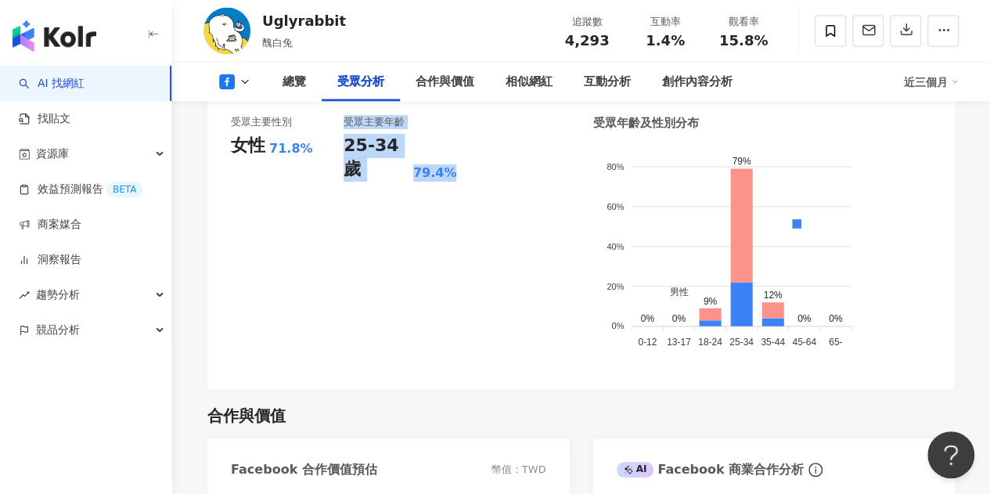
drag, startPoint x: 452, startPoint y: 128, endPoint x: 342, endPoint y: 130, distance: 110.4
click at [342, 130] on div "受眾主要性別 女性 71.8% 受眾主要年齡 25-34 歲 79.4%" at bounding box center [400, 240] width 339 height 250
copy div "受眾主要年齡 25-34 歲 79.4%"
click at [384, 189] on div "受眾主要年齡 25-34 歲 79.4%" at bounding box center [400, 240] width 113 height 250
drag, startPoint x: 343, startPoint y: 124, endPoint x: 464, endPoint y: 124, distance: 121.3
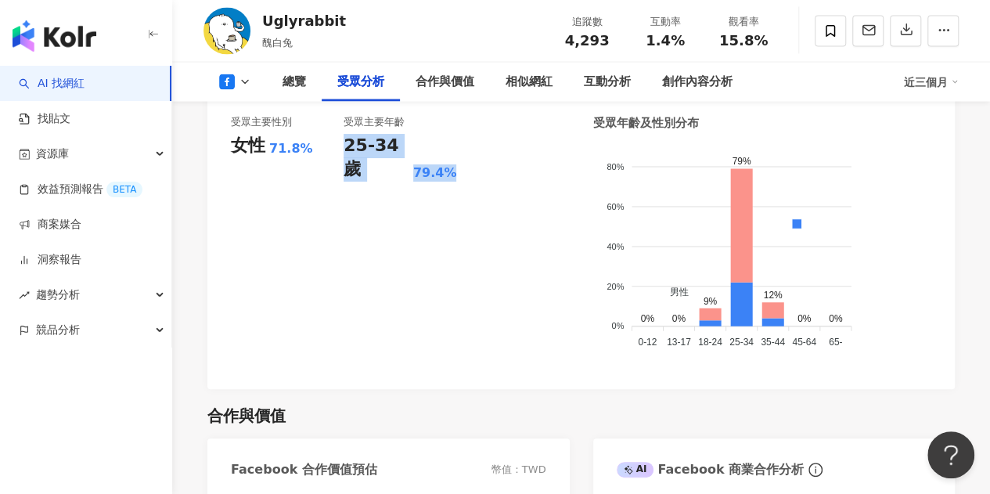
click at [464, 124] on div "受眾主要性別 女性 71.8% 受眾主要年齡 25-34 歲 79.4%" at bounding box center [400, 240] width 339 height 250
copy div "25-34 歲 79.4%"
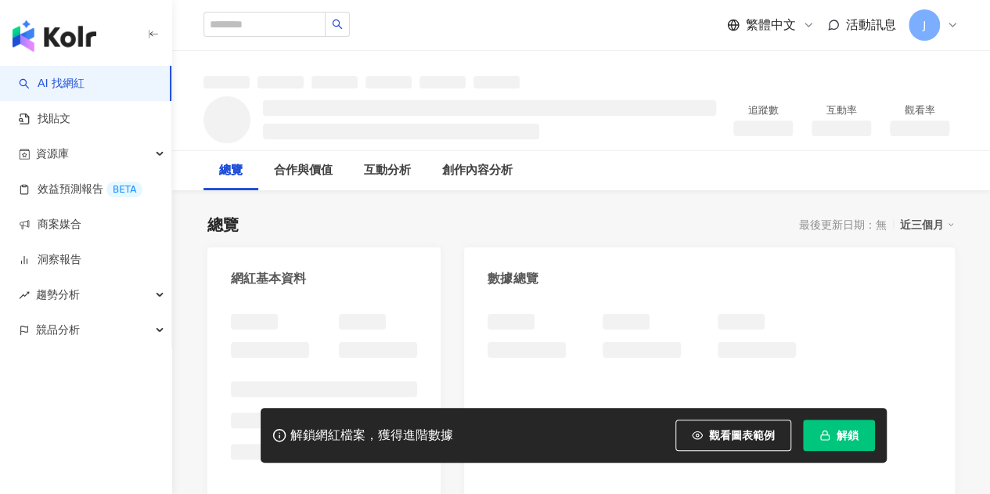
click at [862, 430] on button "解鎖" at bounding box center [839, 434] width 72 height 31
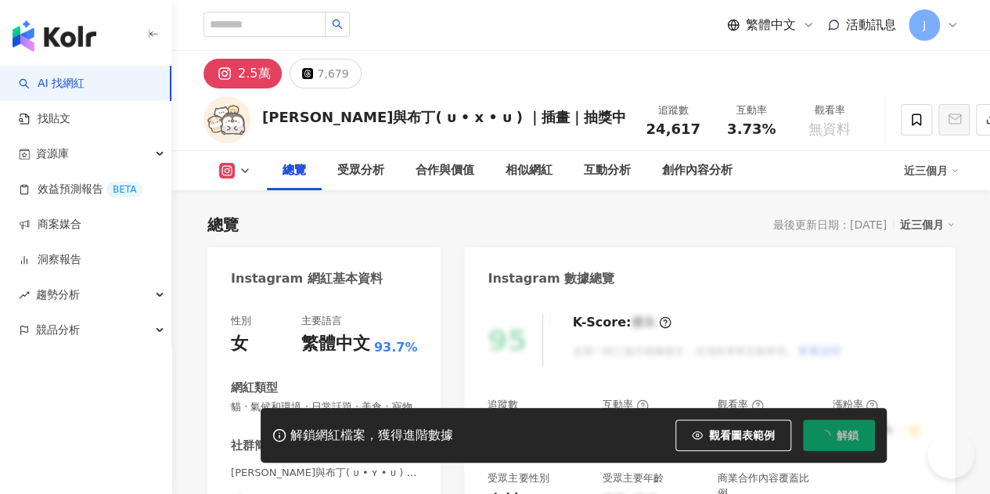
scroll to position [95, 0]
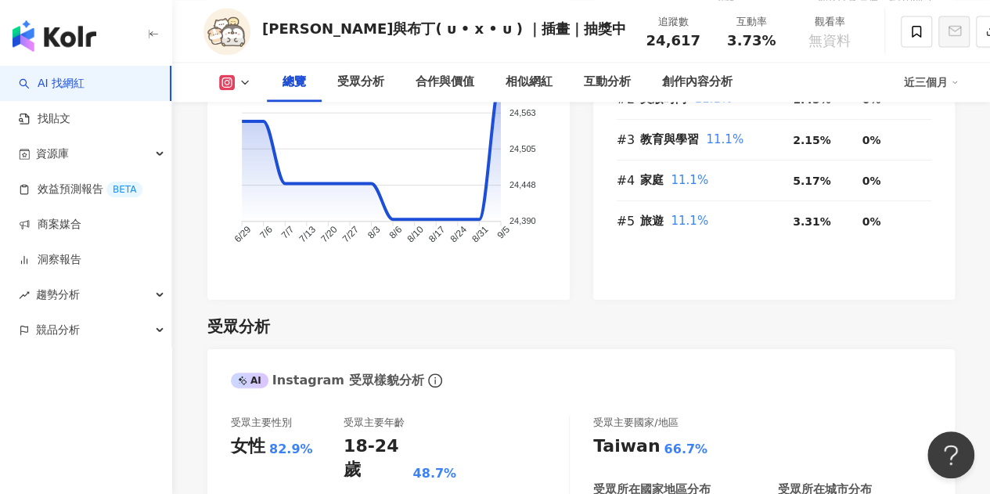
scroll to position [1440, 0]
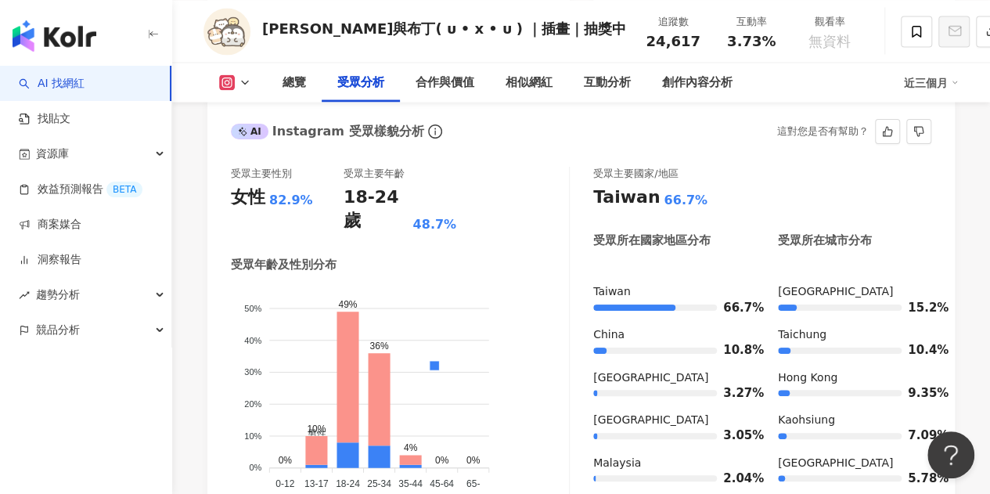
drag, startPoint x: 247, startPoint y: 197, endPoint x: 322, endPoint y: 211, distance: 76.4
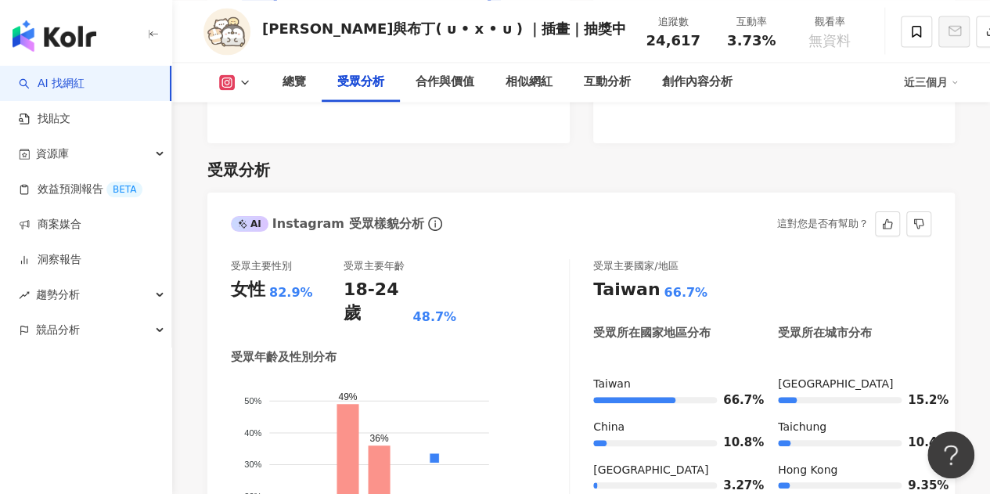
scroll to position [1504, 0]
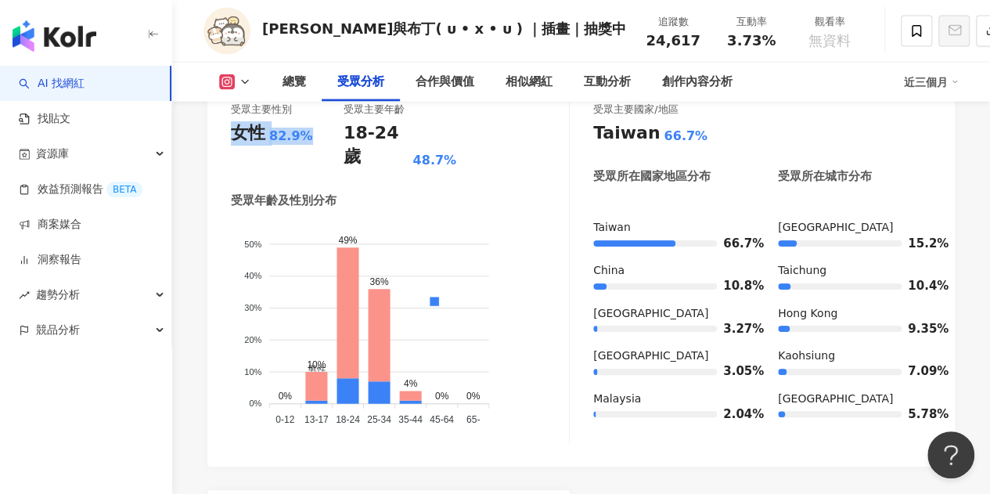
drag, startPoint x: 233, startPoint y: 137, endPoint x: 321, endPoint y: 139, distance: 87.7
click at [321, 139] on div "女性 82.9%" at bounding box center [287, 133] width 113 height 24
copy div "女性 82.9%"
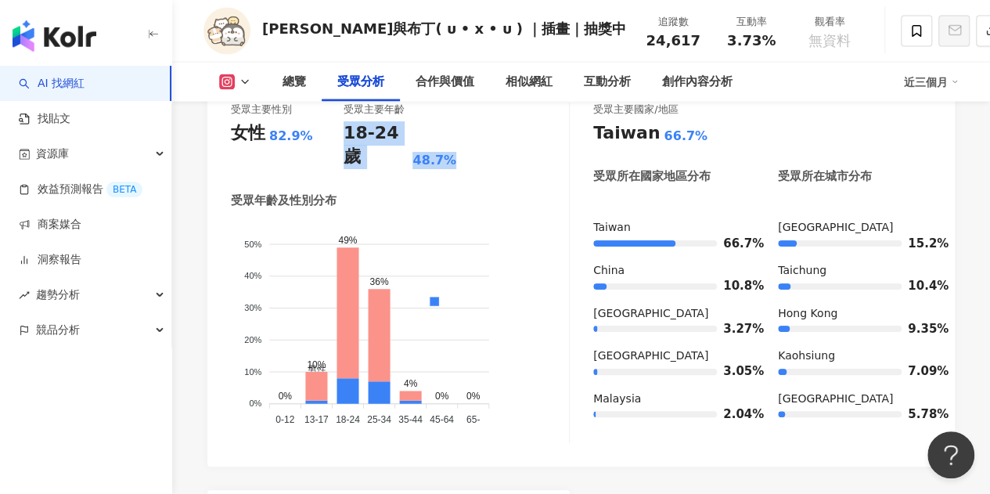
drag, startPoint x: 345, startPoint y: 134, endPoint x: 473, endPoint y: 131, distance: 127.6
click at [473, 131] on div "受眾主要性別 女性 82.9% 受眾主要年齡 18-24 歲 48.7%" at bounding box center [400, 136] width 338 height 67
copy div "18-24 歲 48.7%"
click at [249, 77] on icon at bounding box center [245, 82] width 13 height 13
click at [405, 221] on foreignobject "男性 女性" at bounding box center [400, 326] width 338 height 210
